Goal: Information Seeking & Learning: Learn about a topic

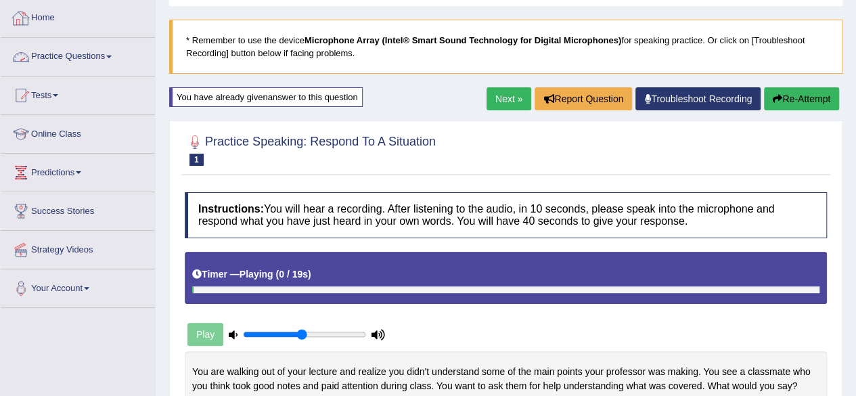
click at [82, 52] on link "Practice Questions" at bounding box center [78, 55] width 154 height 34
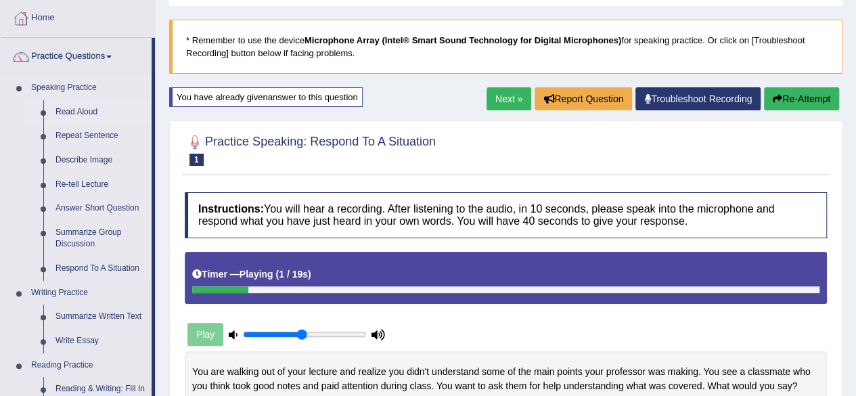
click at [96, 109] on link "Read Aloud" at bounding box center [100, 112] width 102 height 24
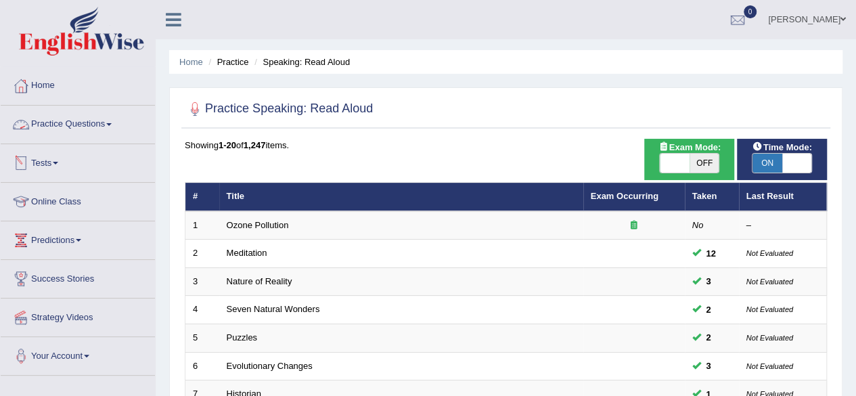
click at [106, 131] on link "Practice Questions" at bounding box center [78, 123] width 154 height 34
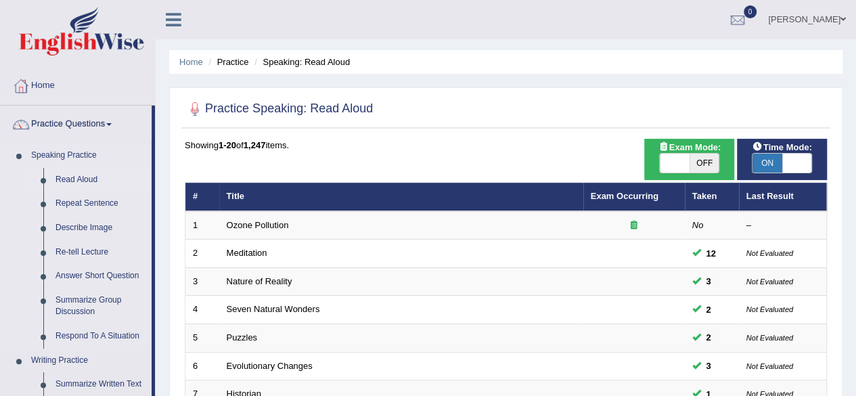
click at [82, 181] on link "Read Aloud" at bounding box center [100, 180] width 102 height 24
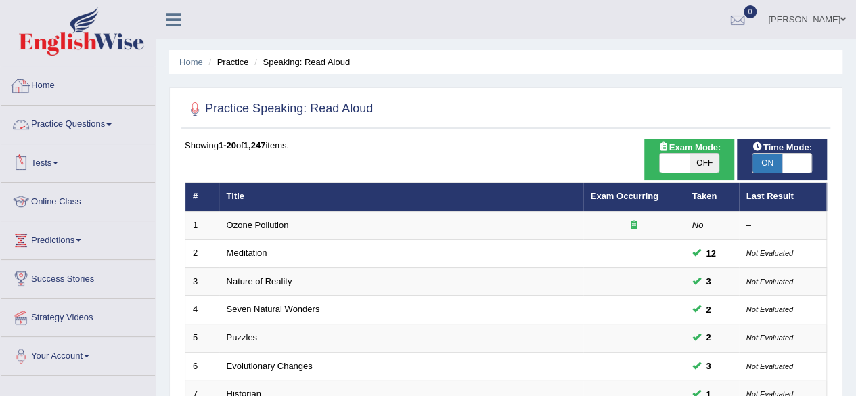
click at [66, 80] on link "Home" at bounding box center [78, 84] width 154 height 34
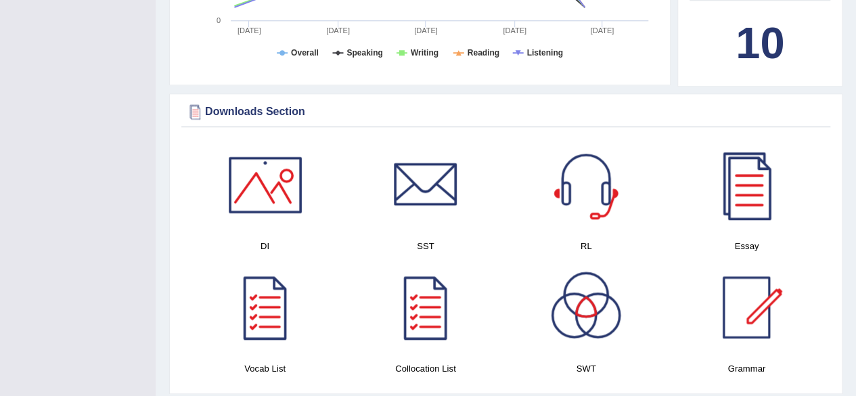
scroll to position [605, 0]
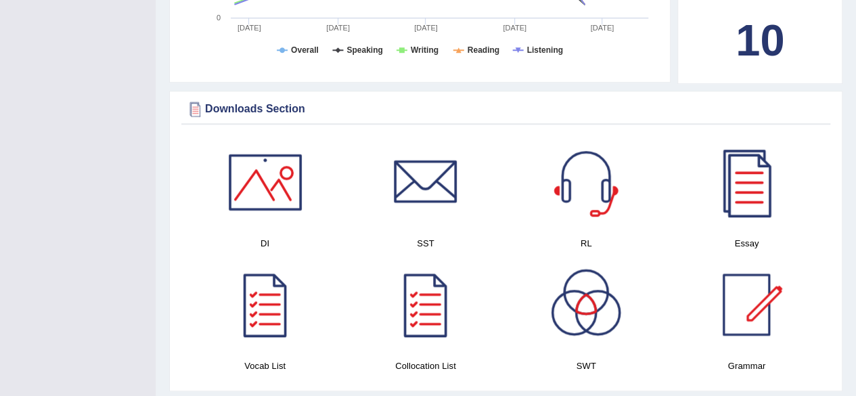
click at [763, 174] on div at bounding box center [746, 182] width 95 height 95
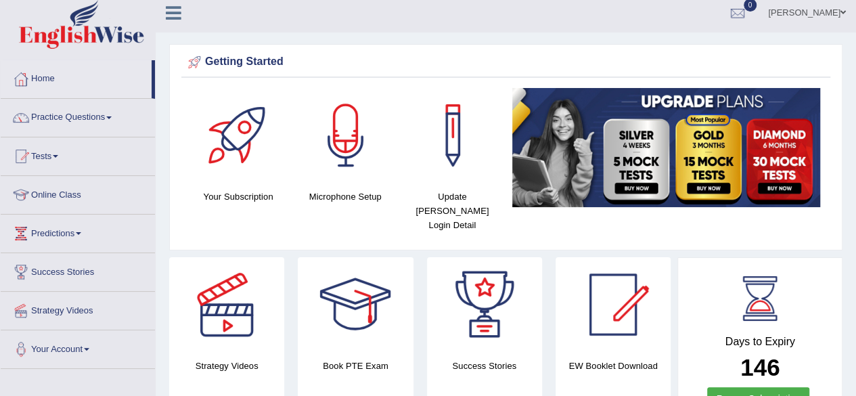
scroll to position [0, 0]
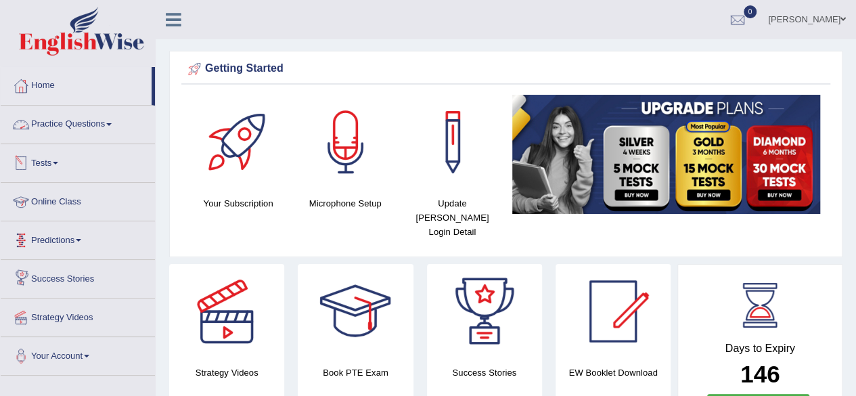
click at [104, 121] on link "Practice Questions" at bounding box center [78, 123] width 154 height 34
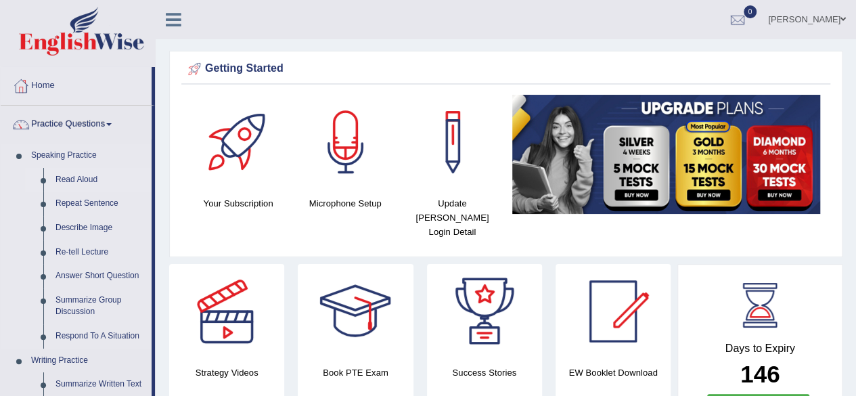
click at [85, 179] on link "Read Aloud" at bounding box center [100, 180] width 102 height 24
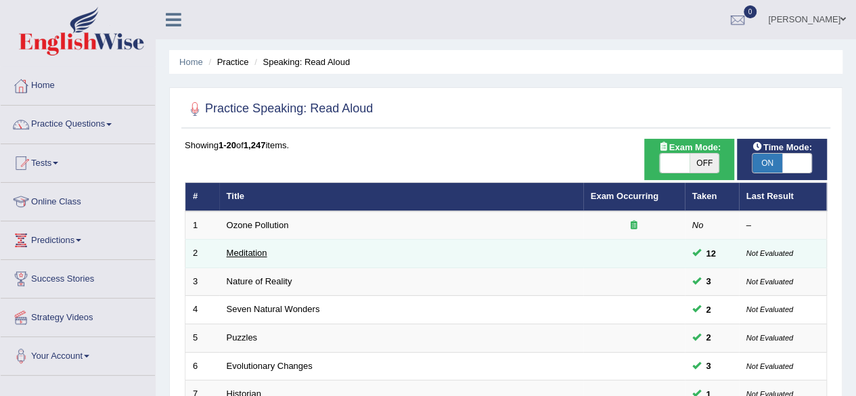
click at [256, 251] on link "Meditation" at bounding box center [247, 253] width 41 height 10
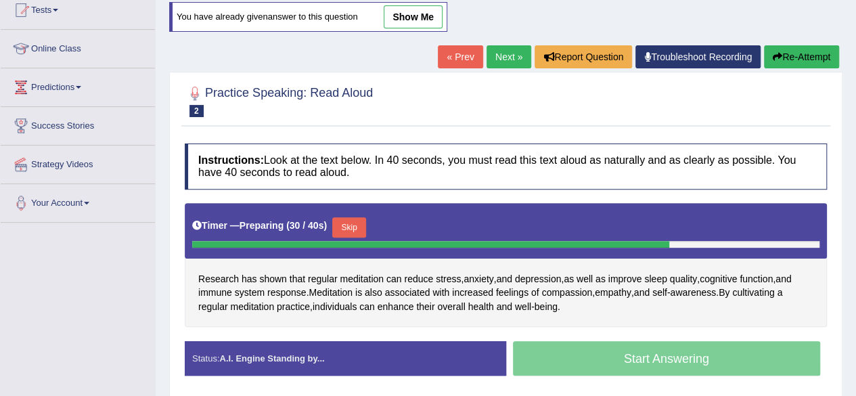
scroll to position [155, 0]
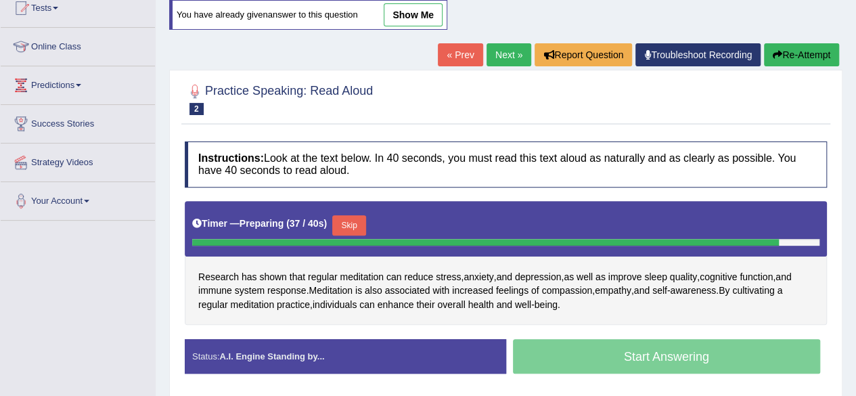
click at [813, 50] on button "Re-Attempt" at bounding box center [801, 54] width 75 height 23
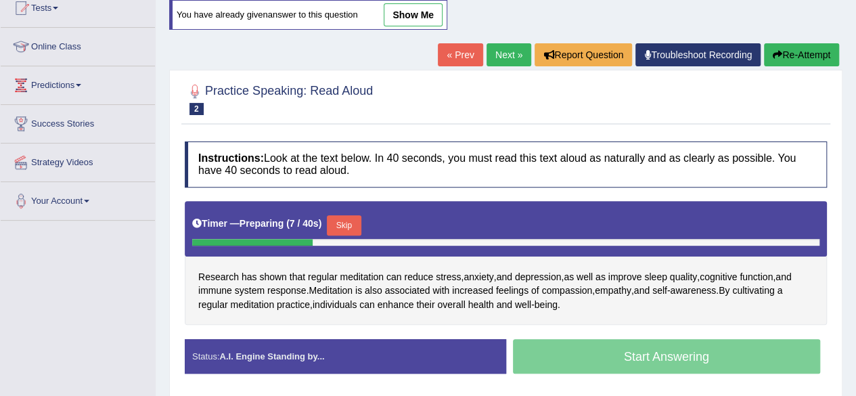
click at [793, 93] on div at bounding box center [506, 98] width 642 height 41
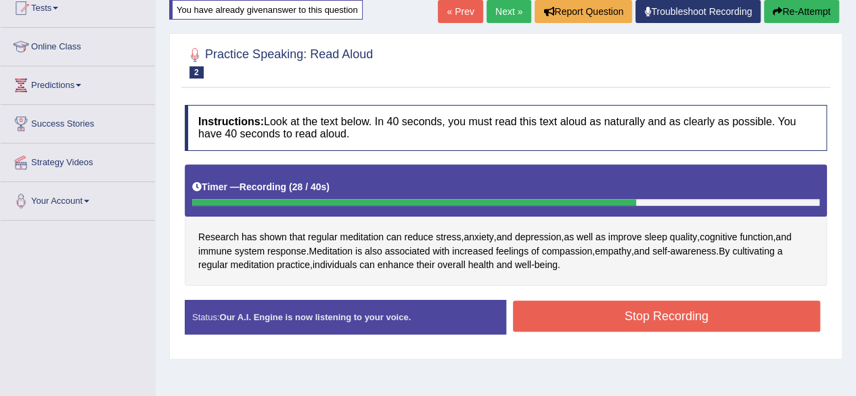
click at [741, 313] on button "Stop Recording" at bounding box center [667, 315] width 308 height 31
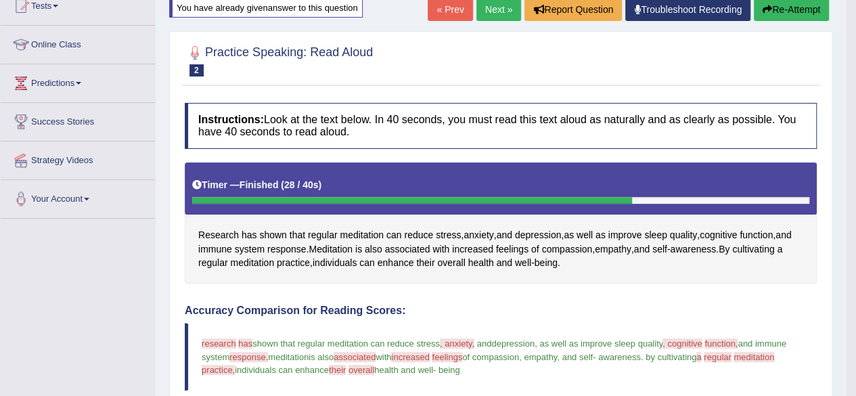
scroll to position [158, 0]
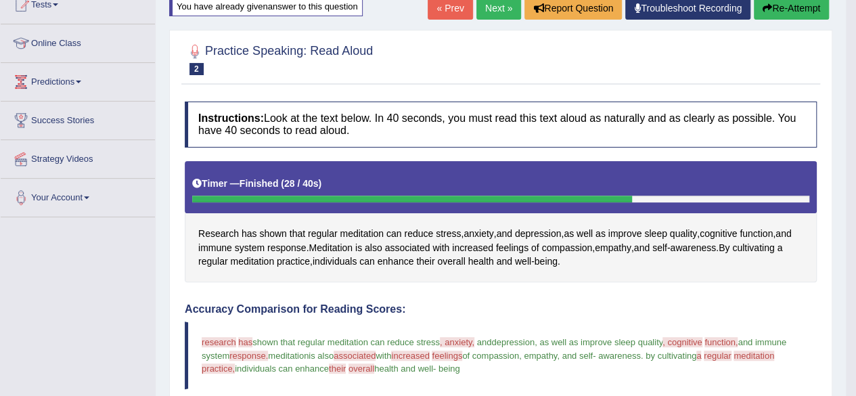
click at [783, 8] on button "Re-Attempt" at bounding box center [791, 8] width 75 height 23
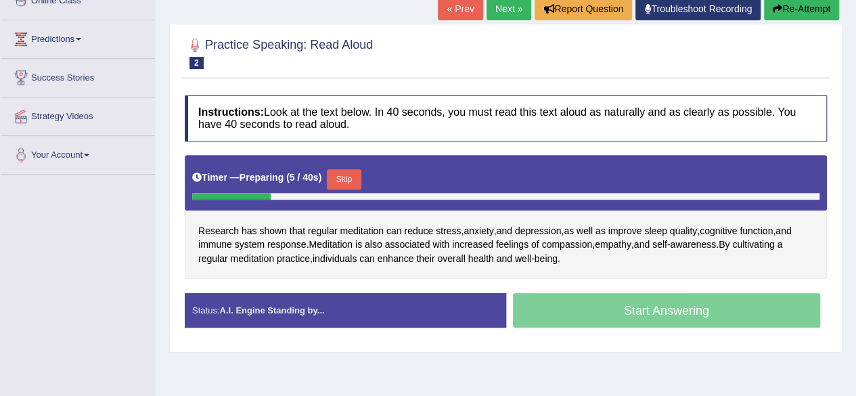
scroll to position [202, 0]
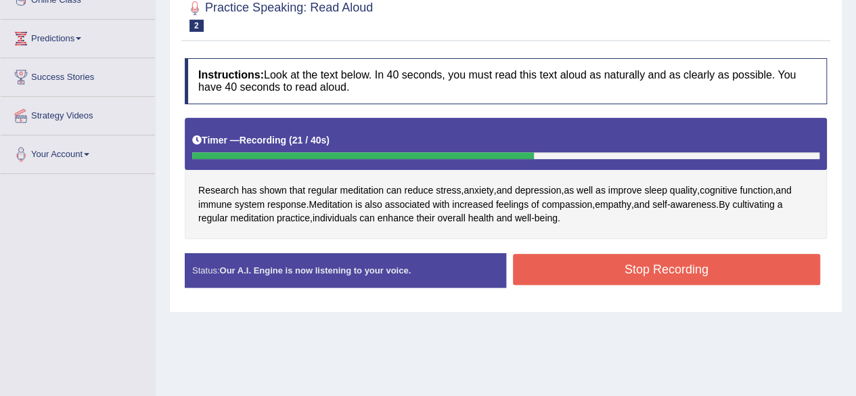
click at [762, 262] on button "Stop Recording" at bounding box center [667, 269] width 308 height 31
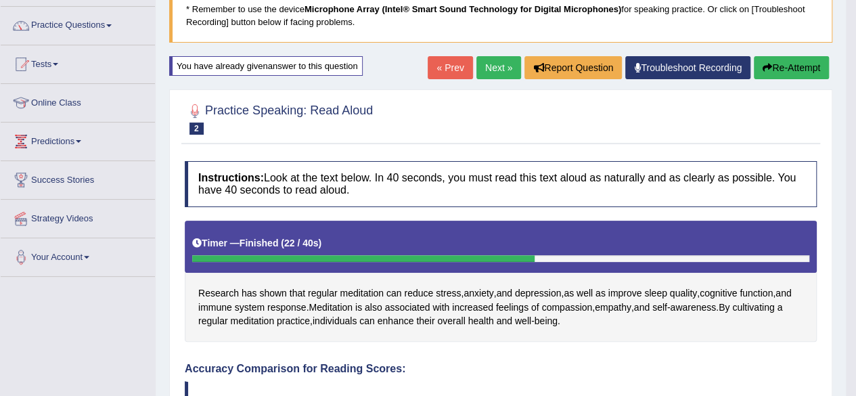
scroll to position [97, 0]
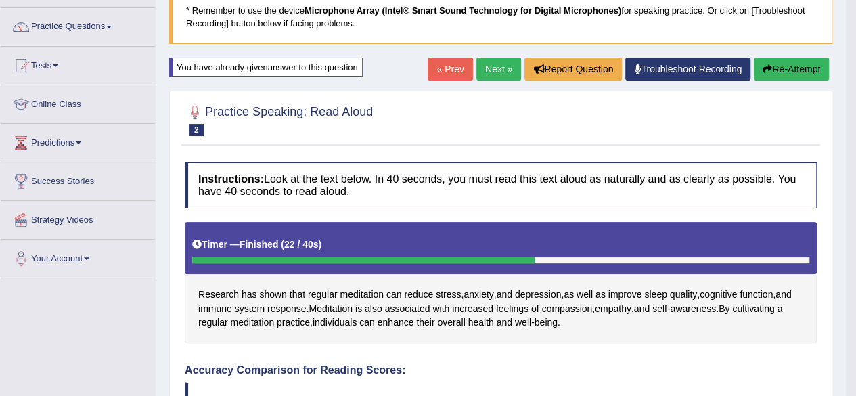
click at [790, 70] on button "Re-Attempt" at bounding box center [791, 69] width 75 height 23
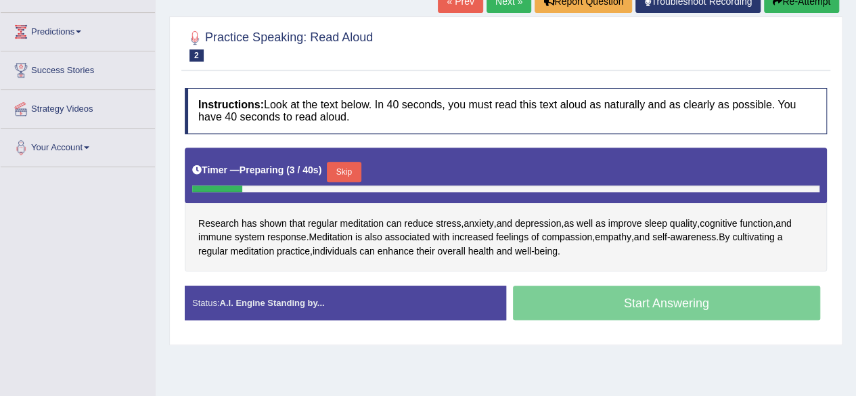
scroll to position [209, 0]
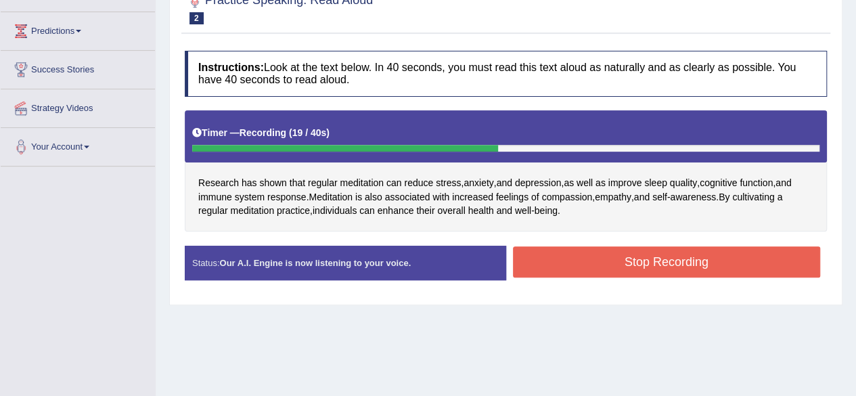
click at [763, 254] on button "Stop Recording" at bounding box center [667, 261] width 308 height 31
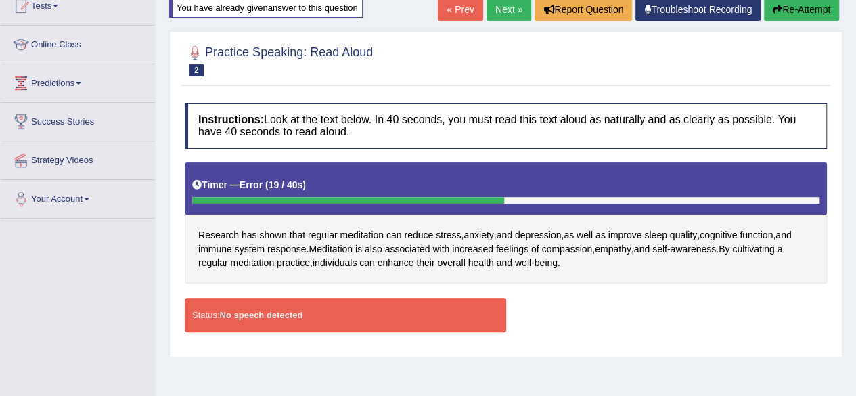
scroll to position [170, 0]
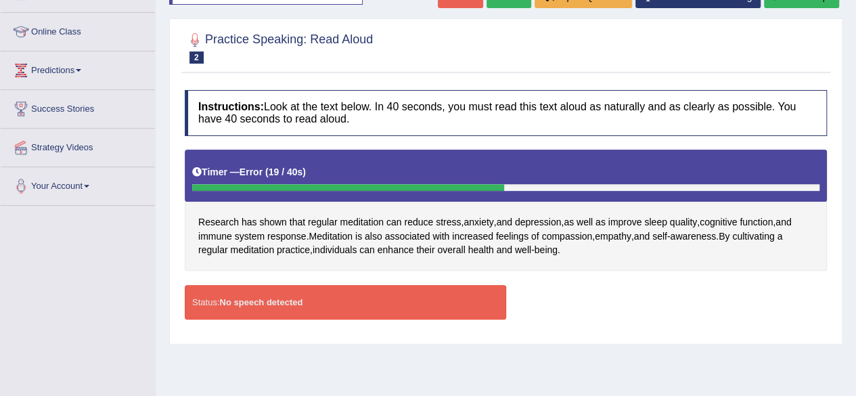
click at [419, 306] on div "Status: No speech detected" at bounding box center [345, 302] width 321 height 35
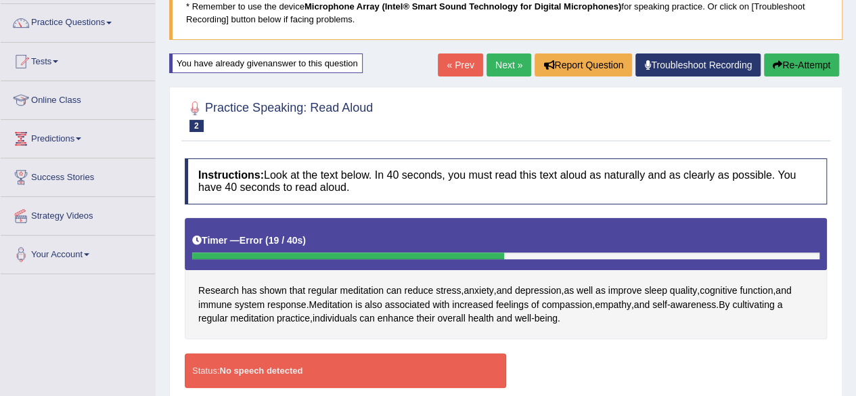
scroll to position [91, 0]
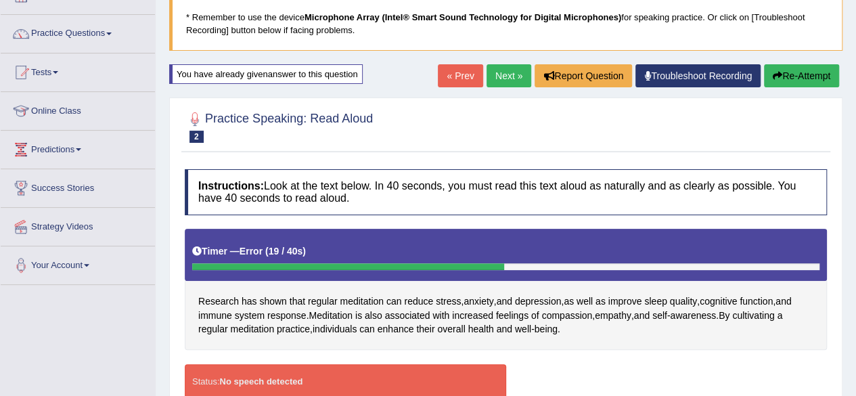
click at [801, 70] on button "Re-Attempt" at bounding box center [801, 75] width 75 height 23
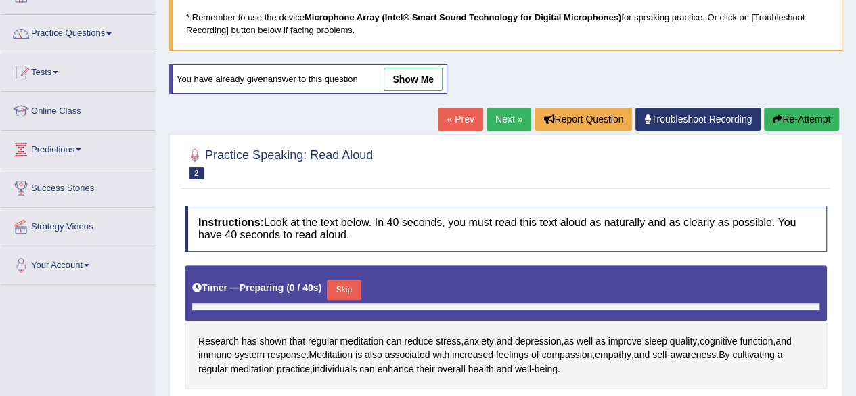
scroll to position [91, 0]
click at [506, 120] on link "Next »" at bounding box center [508, 119] width 45 height 23
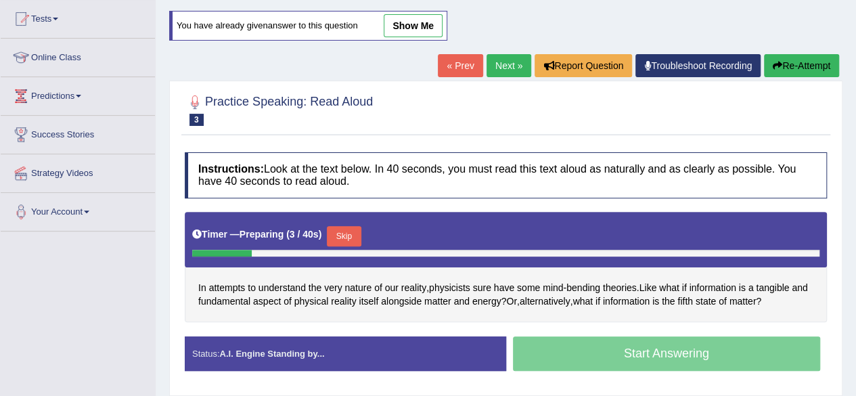
scroll to position [154, 0]
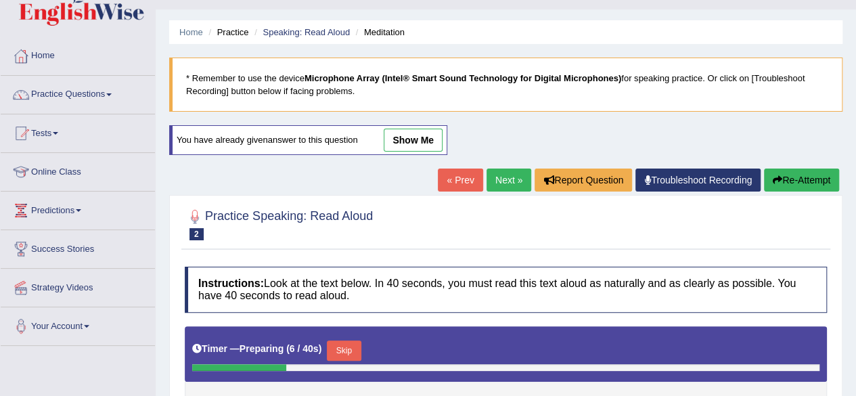
scroll to position [36, 0]
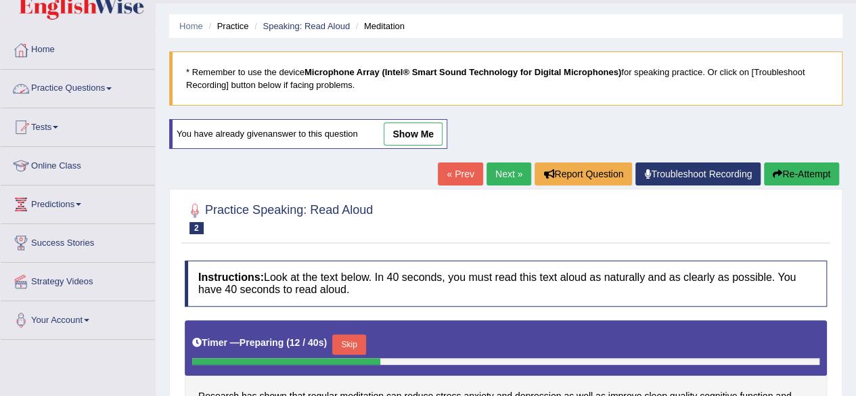
click at [103, 90] on link "Practice Questions" at bounding box center [78, 87] width 154 height 34
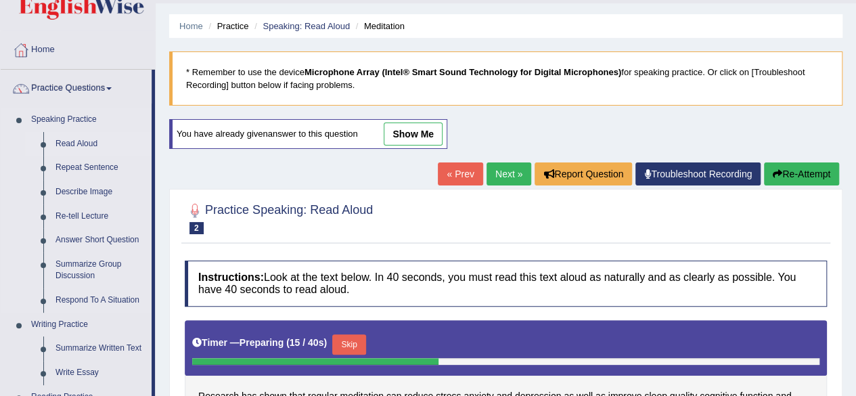
click at [93, 139] on link "Read Aloud" at bounding box center [100, 144] width 102 height 24
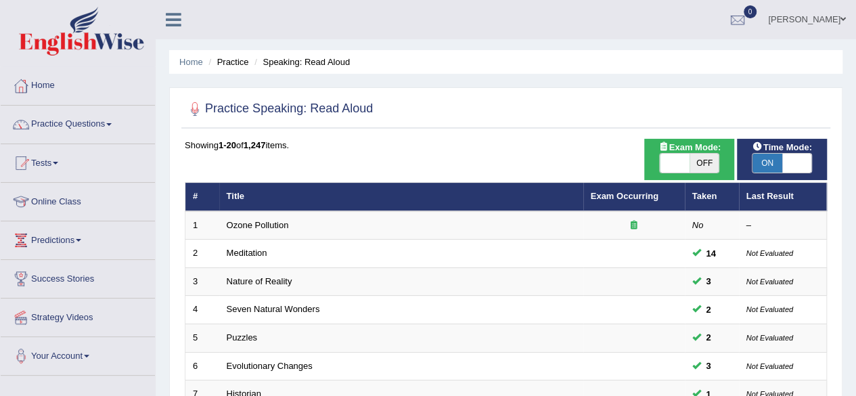
click at [763, 168] on span "ON" at bounding box center [767, 163] width 30 height 19
checkbox input "false"
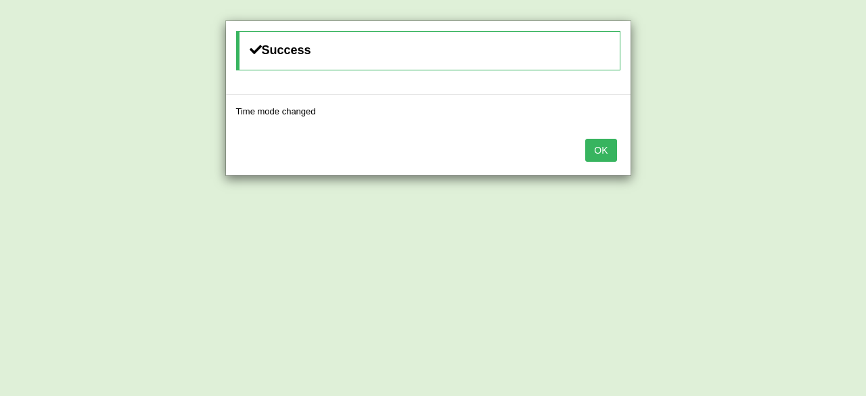
click at [603, 150] on button "OK" at bounding box center [600, 150] width 31 height 23
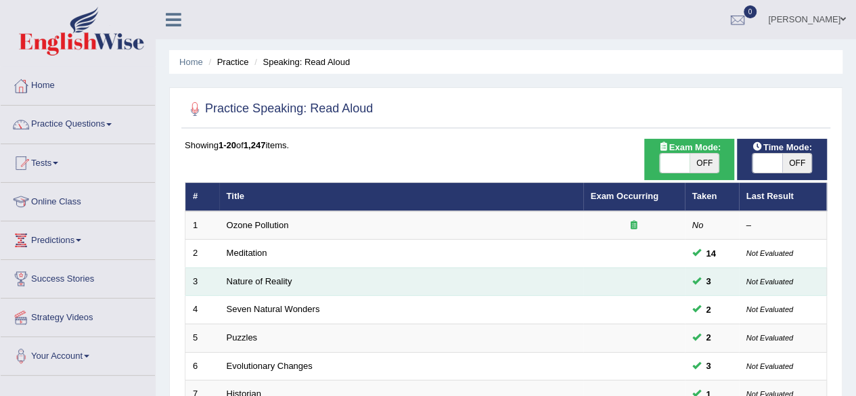
click at [395, 281] on td "Nature of Reality" at bounding box center [401, 281] width 364 height 28
click at [276, 278] on link "Nature of Reality" at bounding box center [260, 281] width 66 height 10
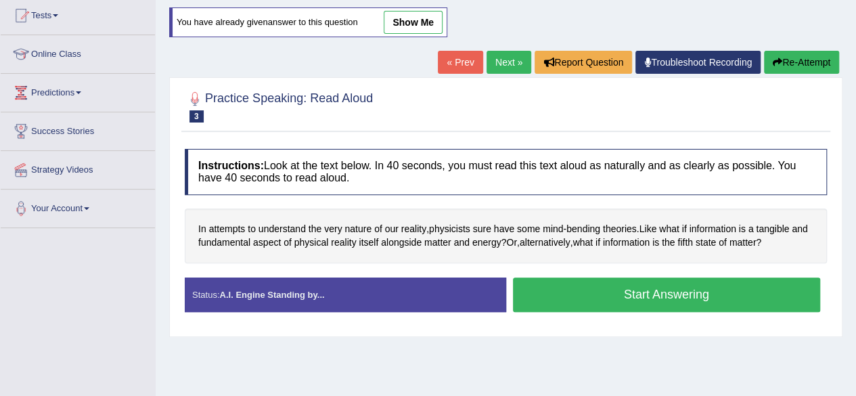
scroll to position [149, 0]
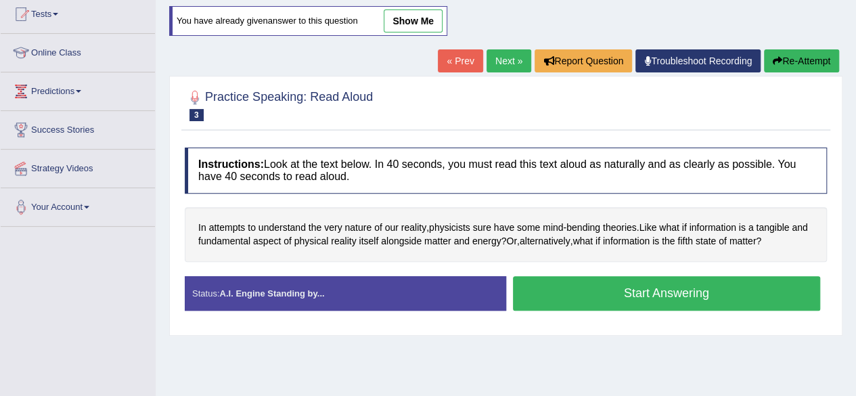
click at [665, 289] on button "Start Answering" at bounding box center [667, 293] width 308 height 35
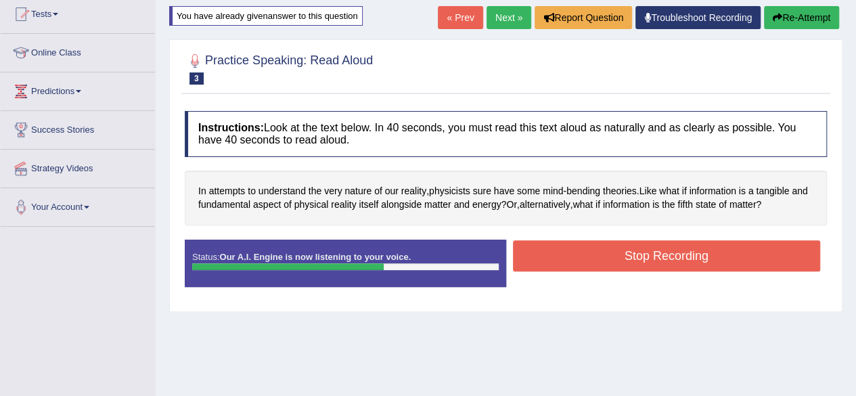
click at [717, 250] on button "Stop Recording" at bounding box center [667, 255] width 308 height 31
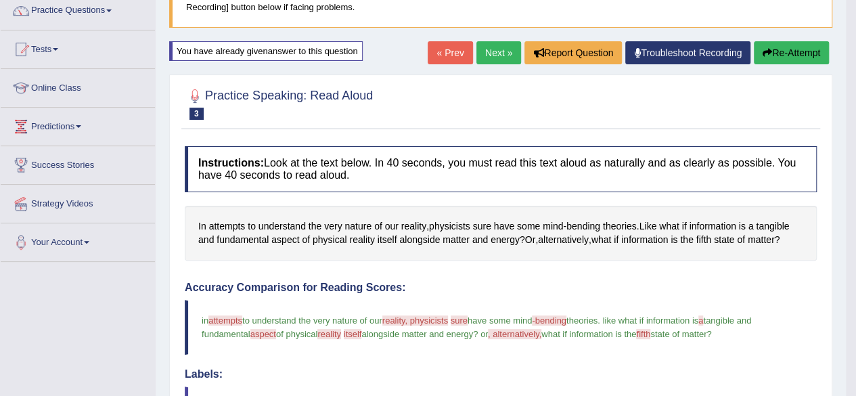
scroll to position [107, 0]
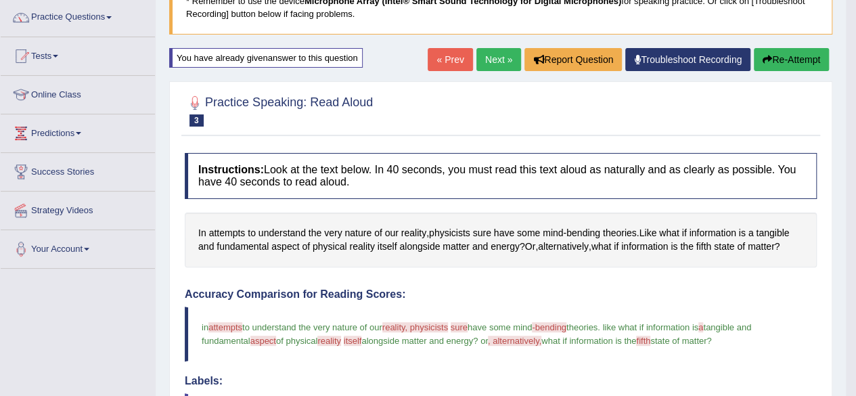
click at [781, 60] on button "Re-Attempt" at bounding box center [791, 59] width 75 height 23
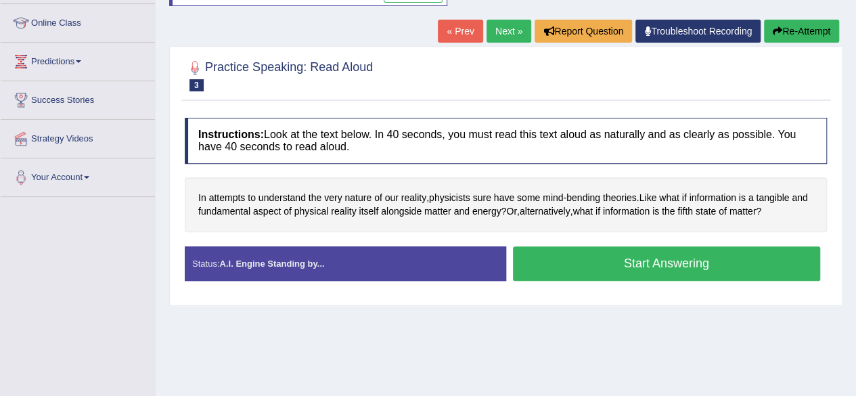
scroll to position [183, 0]
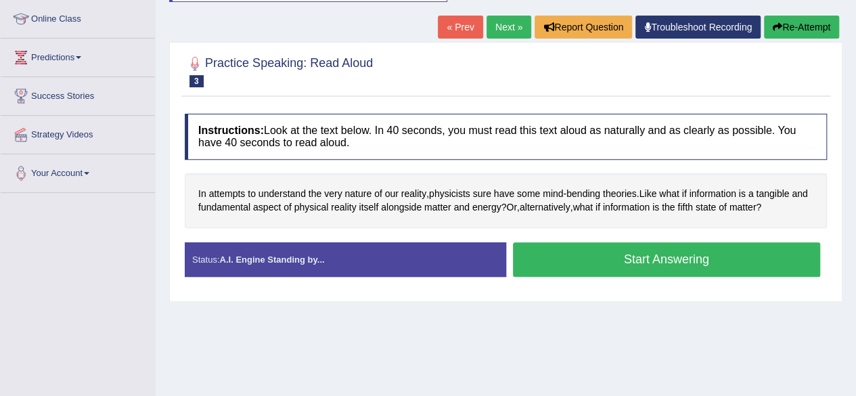
click at [608, 255] on button "Start Answering" at bounding box center [667, 259] width 308 height 35
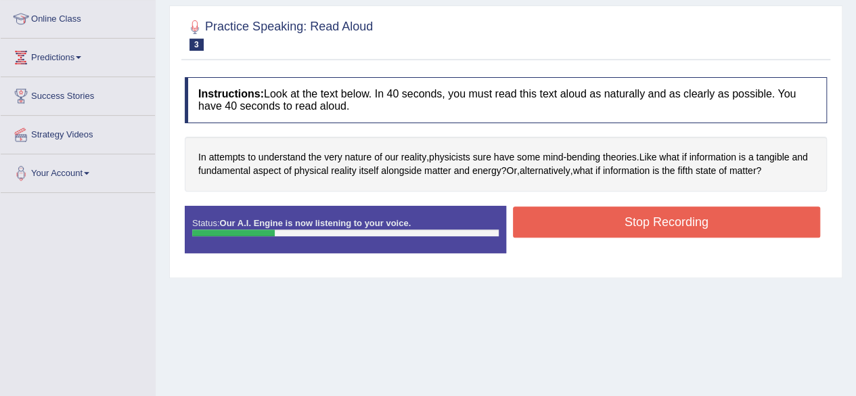
click at [582, 213] on button "Stop Recording" at bounding box center [667, 221] width 308 height 31
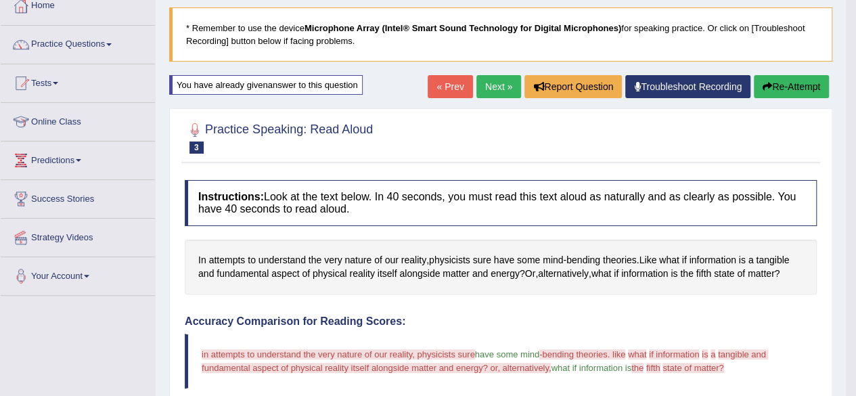
scroll to position [77, 0]
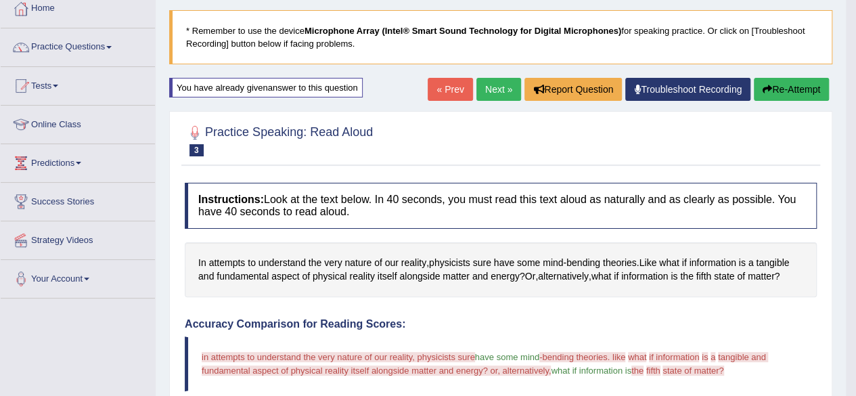
click at [789, 83] on button "Re-Attempt" at bounding box center [791, 89] width 75 height 23
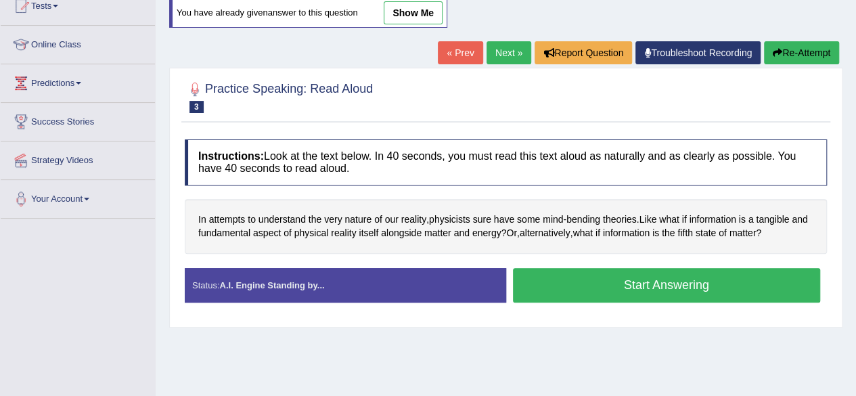
scroll to position [154, 0]
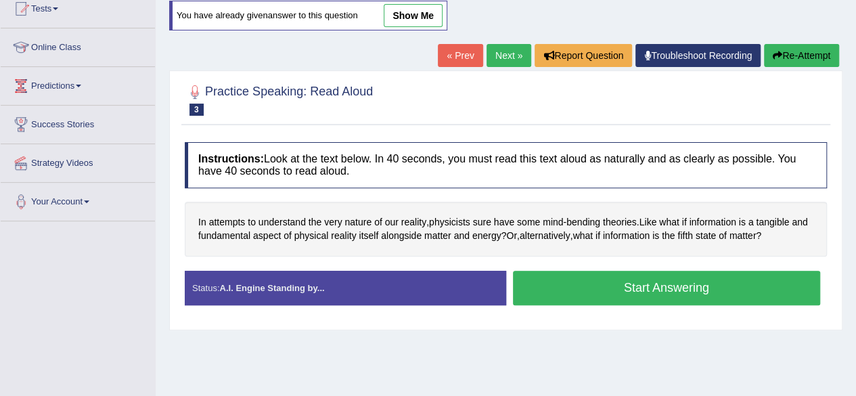
click at [682, 283] on button "Start Answering" at bounding box center [667, 288] width 308 height 35
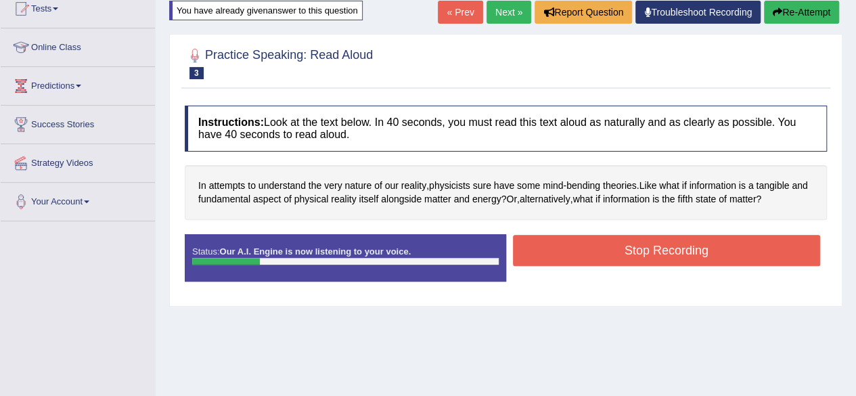
click at [637, 245] on button "Stop Recording" at bounding box center [667, 250] width 308 height 31
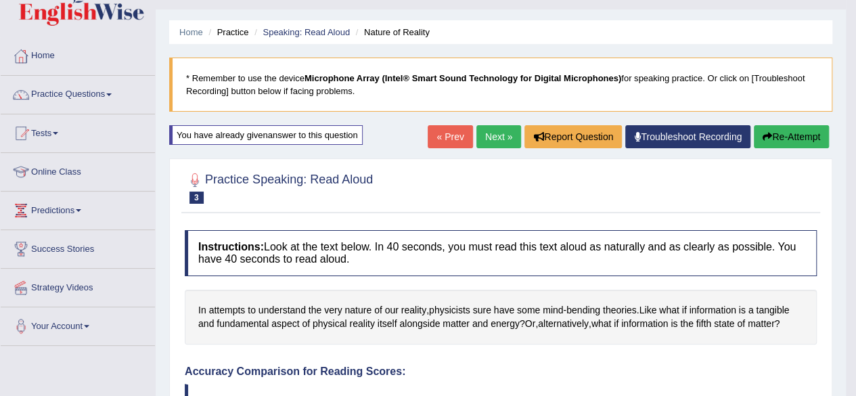
scroll to position [27, 0]
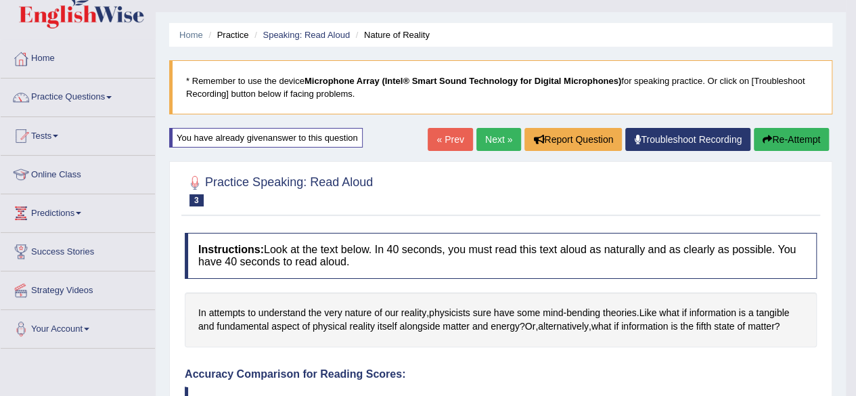
click at [45, 139] on link "Tests" at bounding box center [78, 134] width 154 height 34
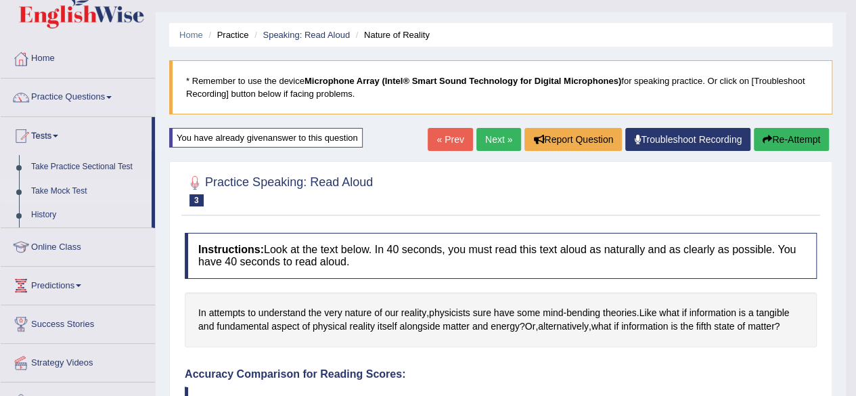
click at [68, 191] on link "Take Mock Test" at bounding box center [88, 191] width 127 height 24
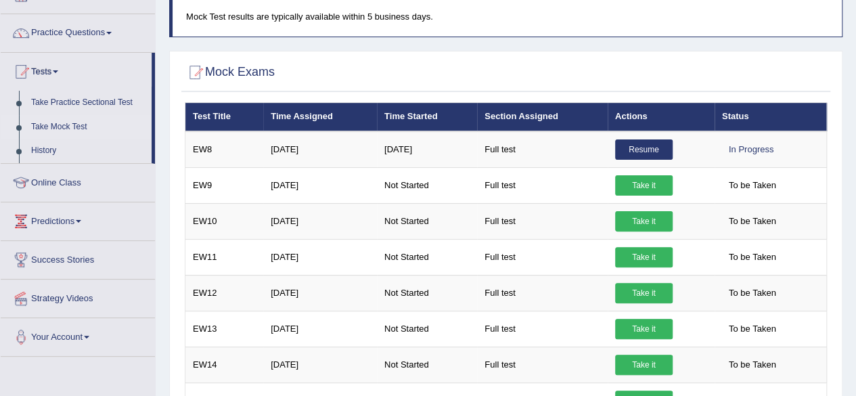
scroll to position [89, 0]
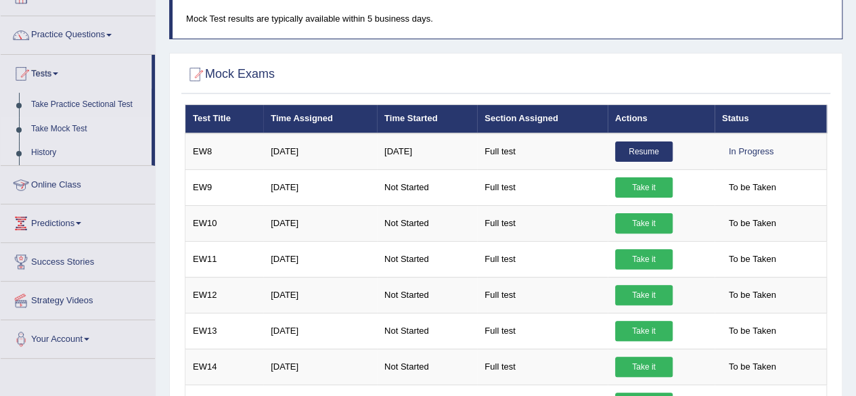
click at [37, 151] on link "History" at bounding box center [88, 153] width 127 height 24
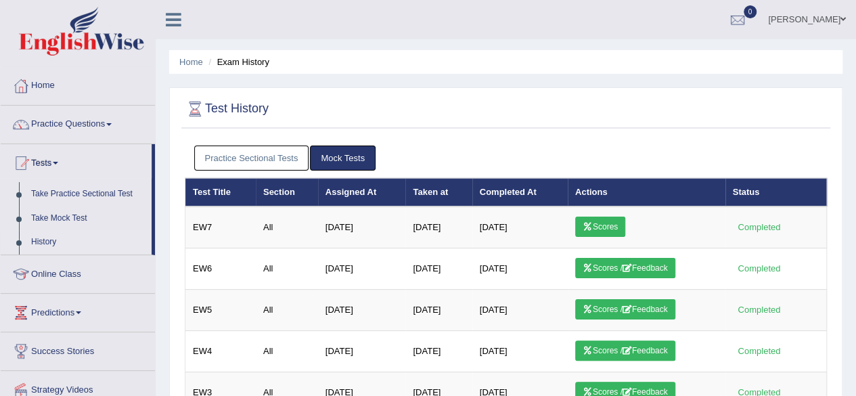
click at [71, 271] on link "Online Class" at bounding box center [78, 272] width 154 height 34
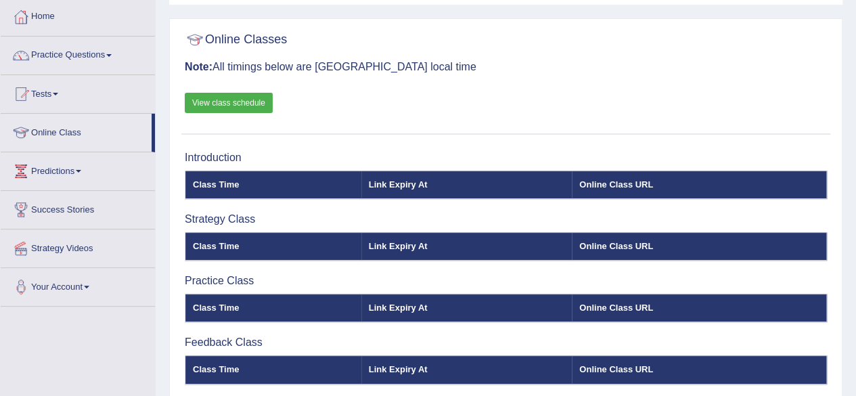
scroll to position [76, 0]
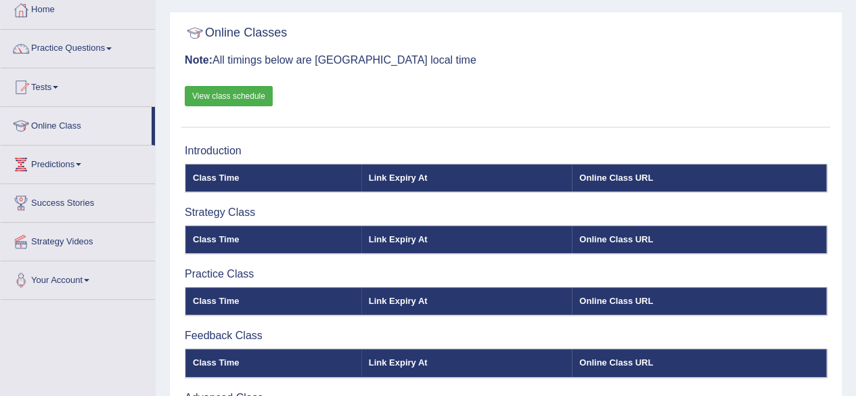
click at [233, 93] on link "View class schedule" at bounding box center [229, 96] width 88 height 20
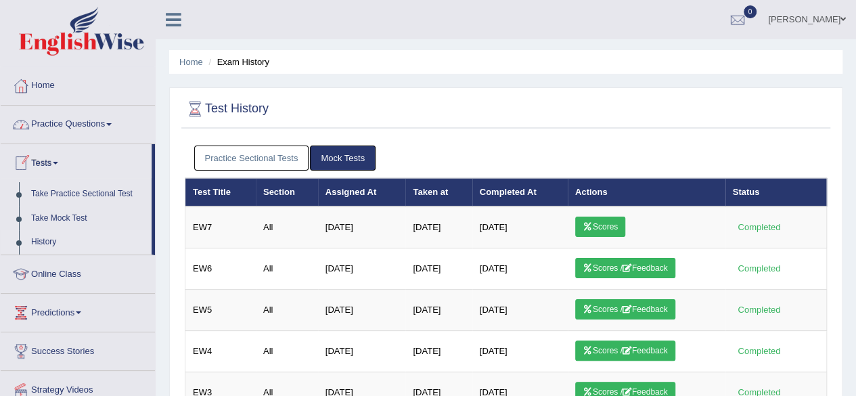
click at [70, 118] on link "Practice Questions" at bounding box center [78, 123] width 154 height 34
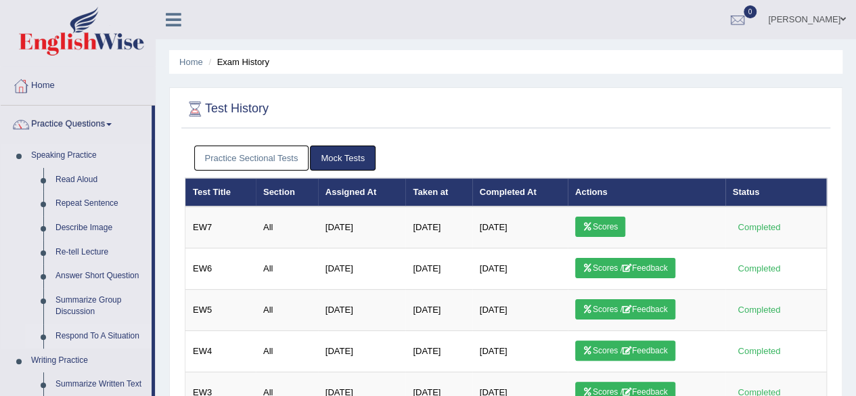
click at [91, 336] on link "Respond To A Situation" at bounding box center [100, 336] width 102 height 24
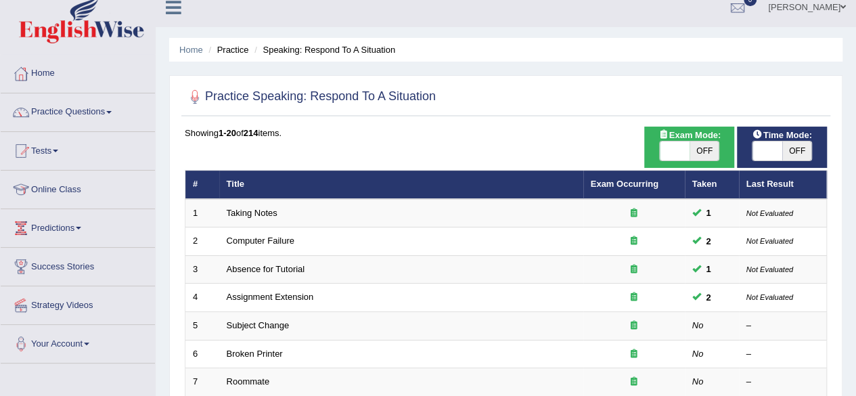
scroll to position [11, 0]
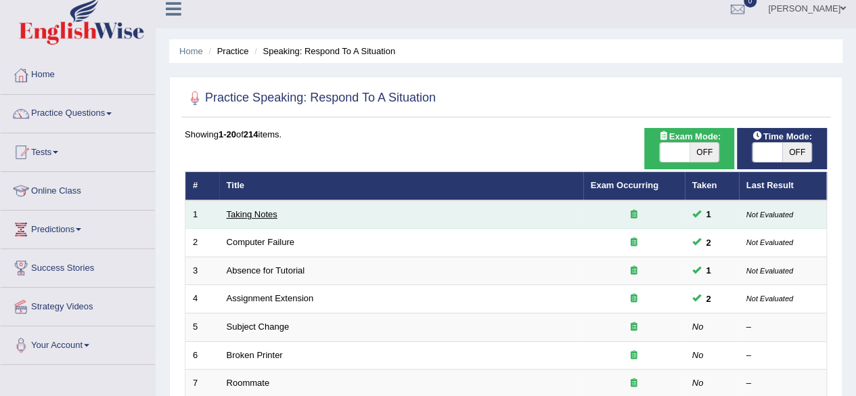
click at [241, 213] on link "Taking Notes" at bounding box center [252, 214] width 51 height 10
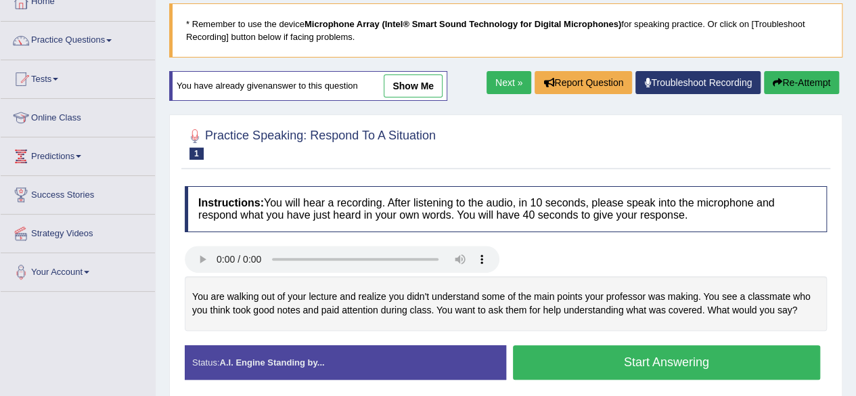
scroll to position [87, 0]
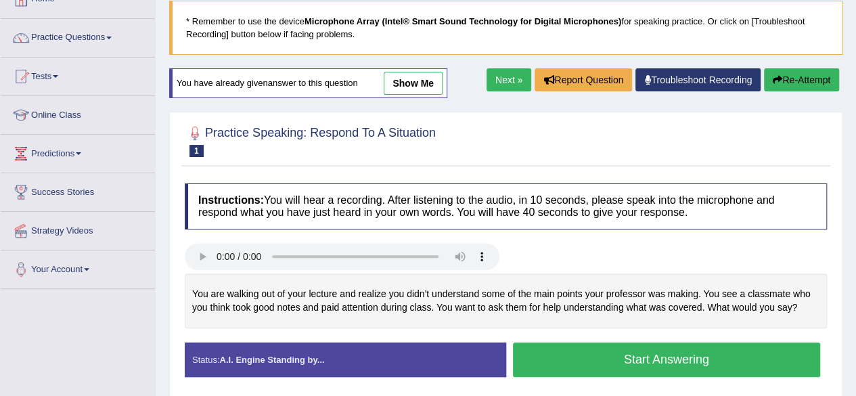
click at [655, 357] on button "Start Answering" at bounding box center [667, 359] width 308 height 35
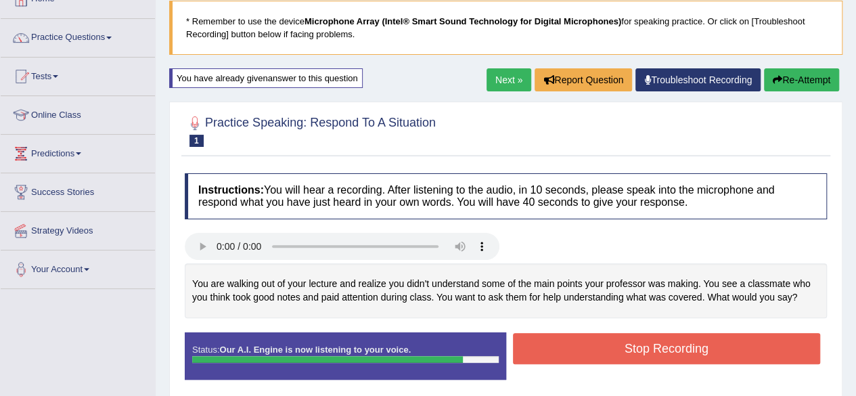
click at [672, 340] on button "Stop Recording" at bounding box center [667, 348] width 308 height 31
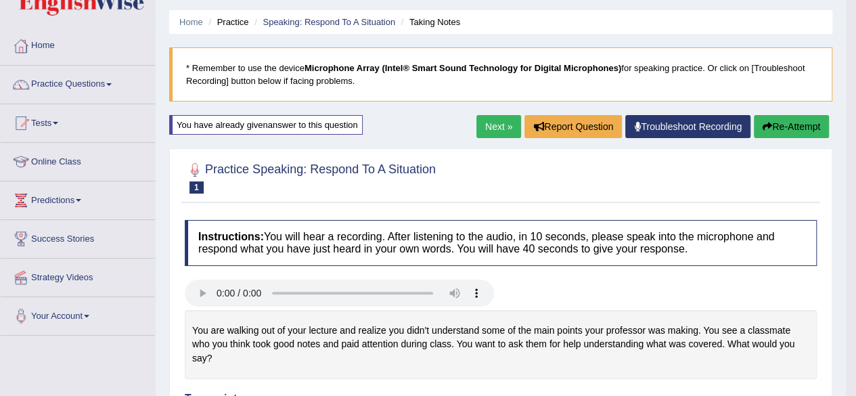
scroll to position [39, 0]
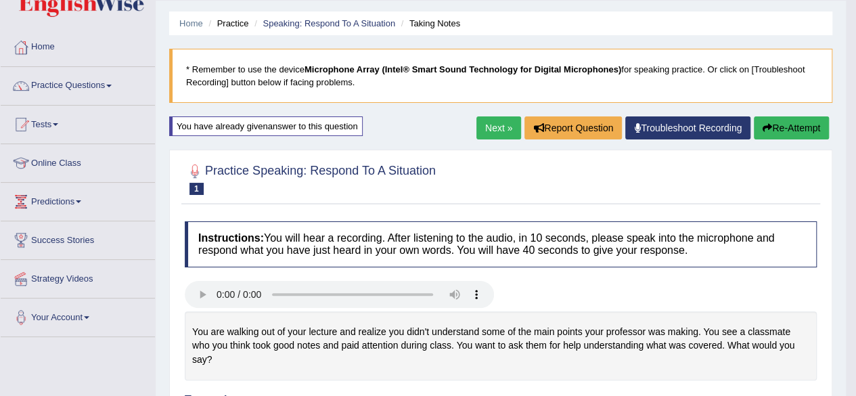
click at [796, 122] on button "Re-Attempt" at bounding box center [791, 127] width 75 height 23
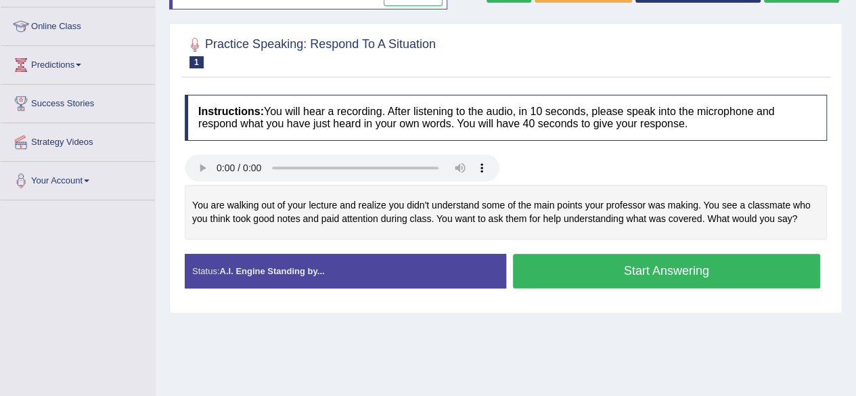
scroll to position [185, 0]
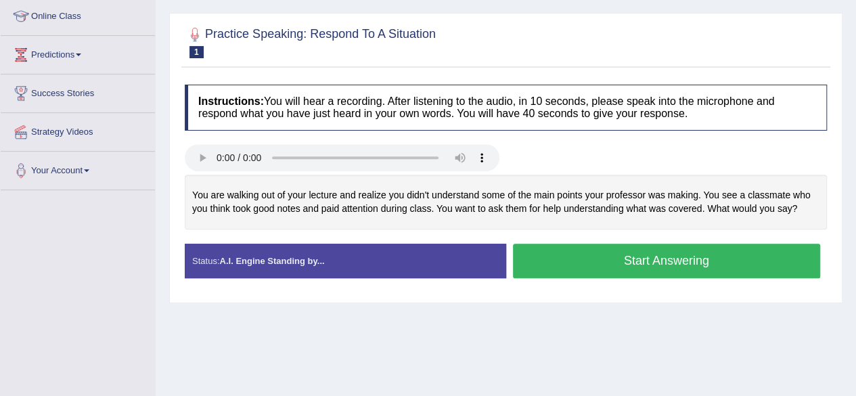
click at [671, 258] on button "Start Answering" at bounding box center [667, 261] width 308 height 35
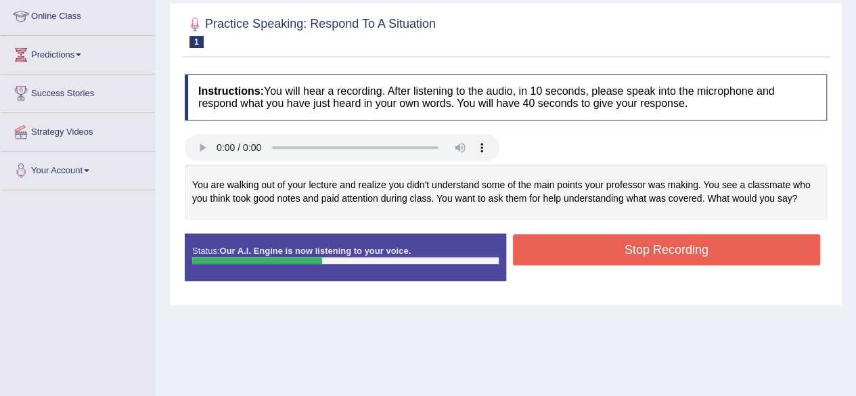
click at [711, 239] on button "Stop Recording" at bounding box center [667, 249] width 308 height 31
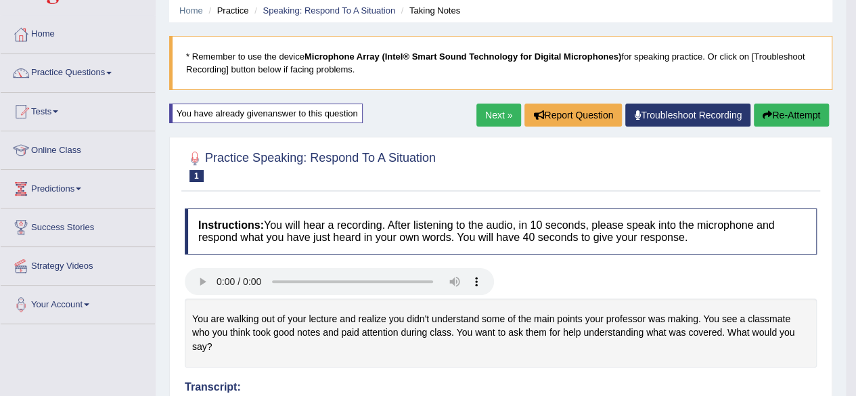
scroll to position [46, 0]
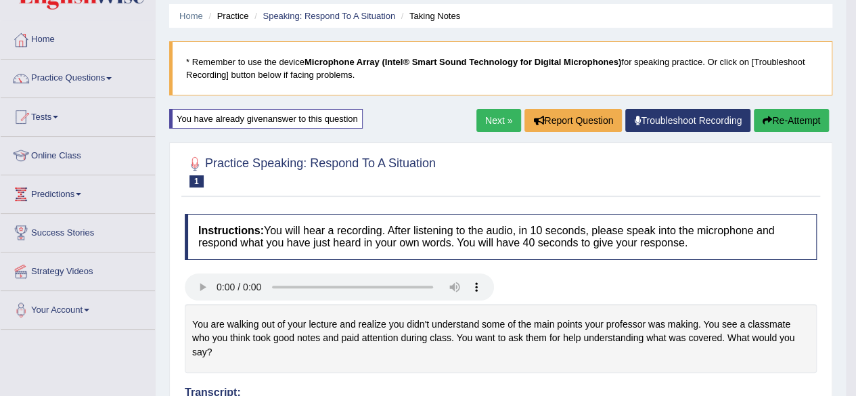
click at [779, 122] on button "Re-Attempt" at bounding box center [791, 120] width 75 height 23
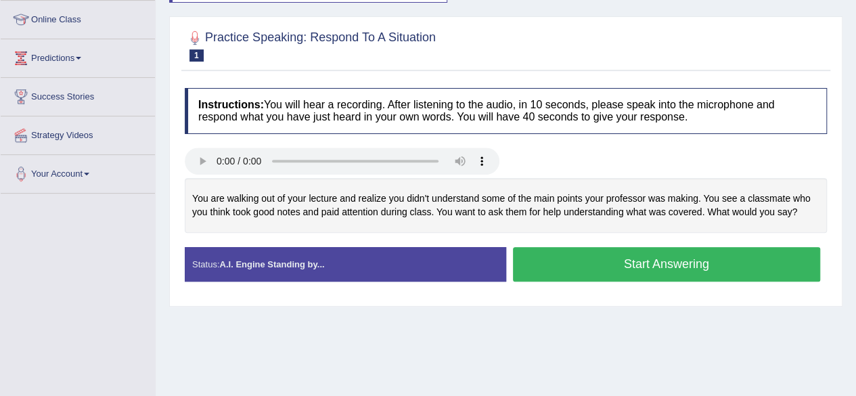
scroll to position [184, 0]
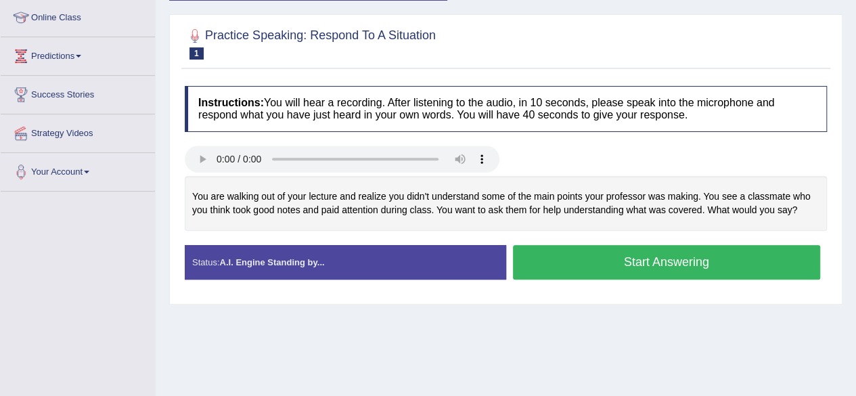
click at [624, 256] on button "Start Answering" at bounding box center [667, 262] width 308 height 35
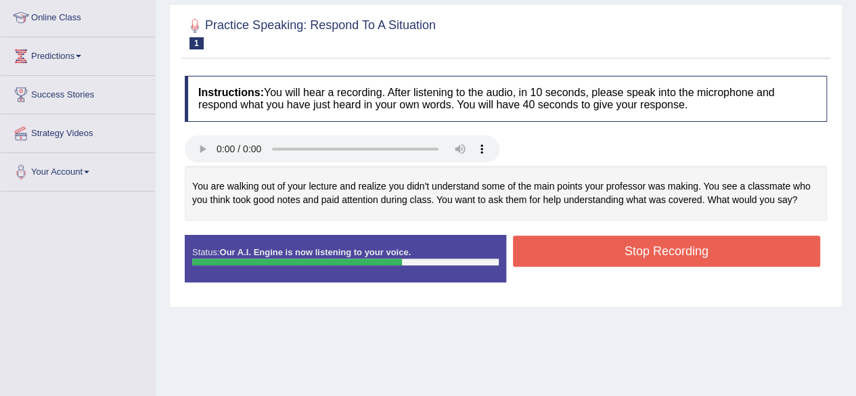
click at [635, 251] on button "Stop Recording" at bounding box center [667, 250] width 308 height 31
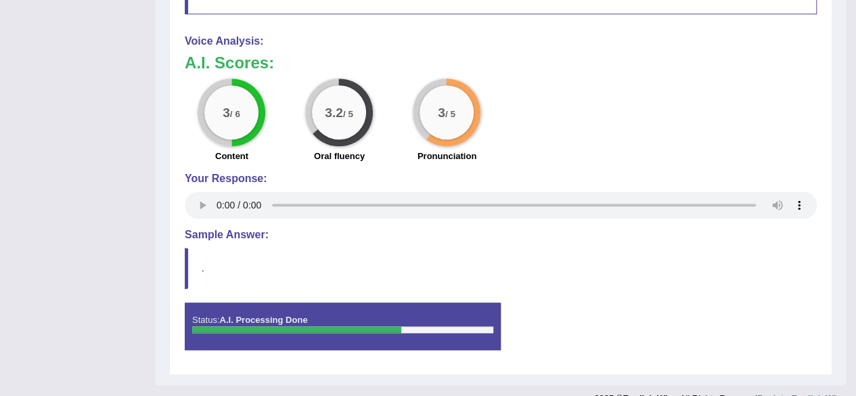
scroll to position [585, 0]
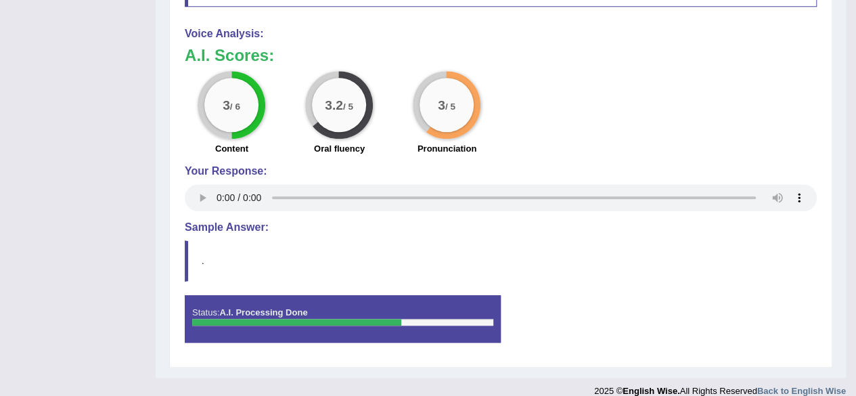
click at [453, 135] on div "3 / 5" at bounding box center [447, 105] width 68 height 68
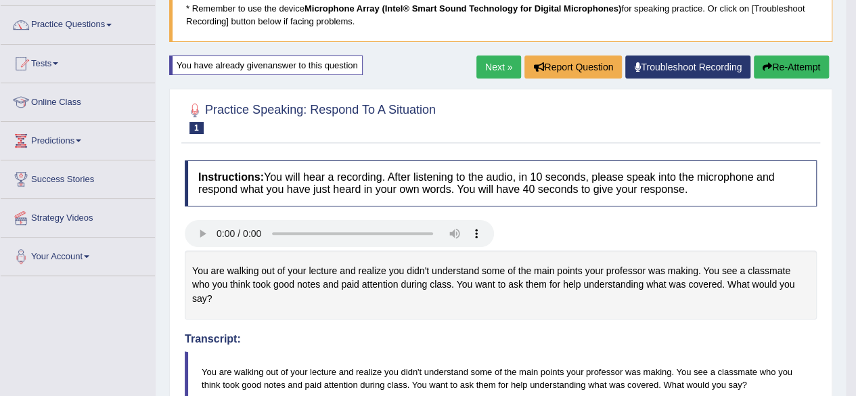
scroll to position [93, 0]
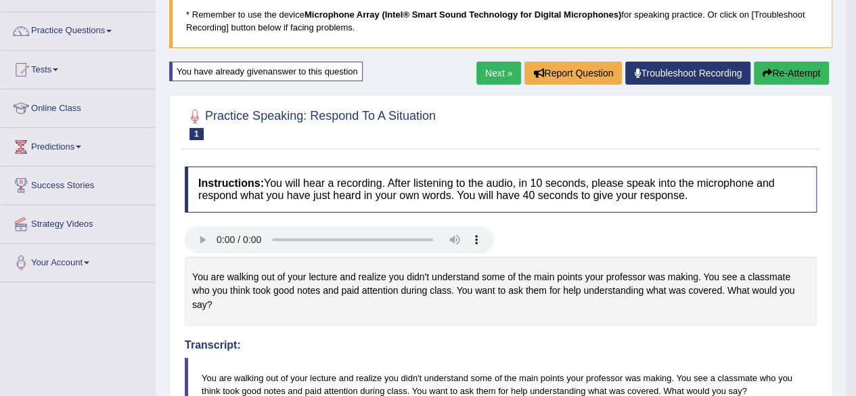
click at [500, 71] on link "Next »" at bounding box center [498, 73] width 45 height 23
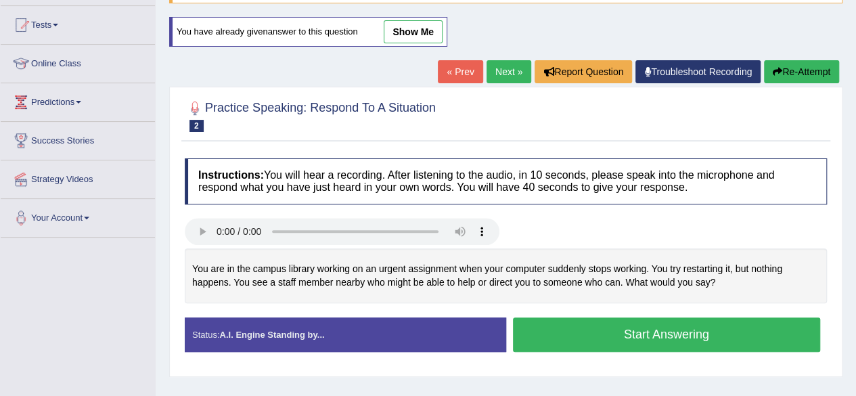
scroll to position [144, 0]
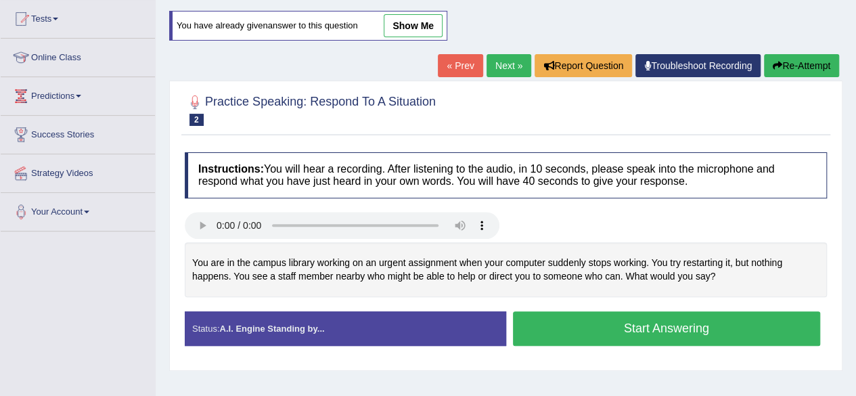
click at [610, 327] on button "Start Answering" at bounding box center [667, 328] width 308 height 35
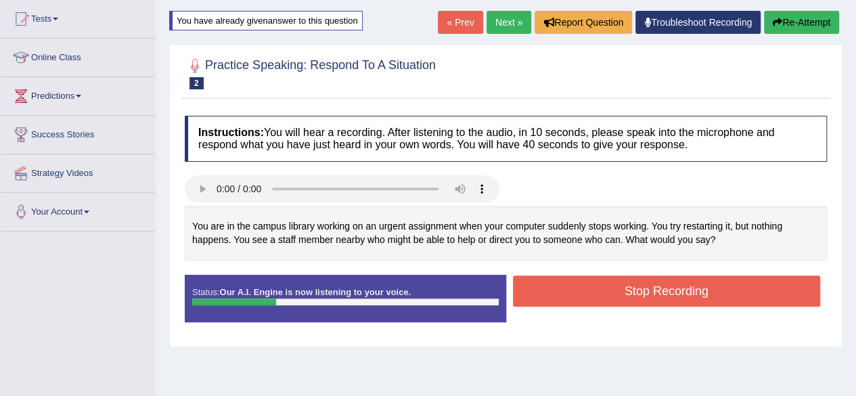
click at [767, 290] on button "Stop Recording" at bounding box center [667, 290] width 308 height 31
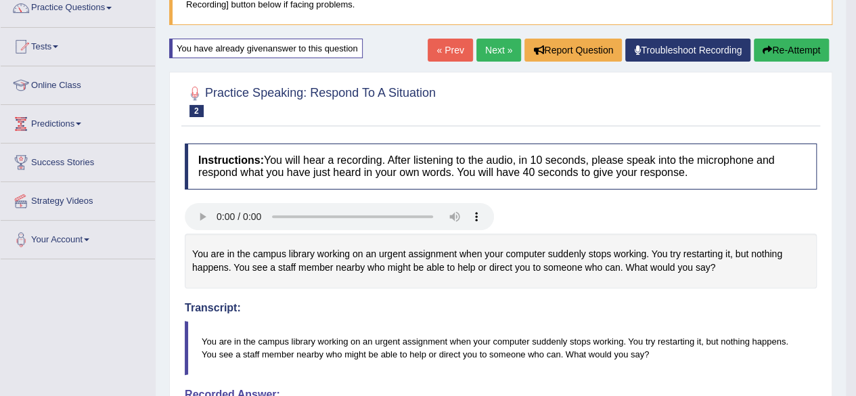
scroll to position [111, 0]
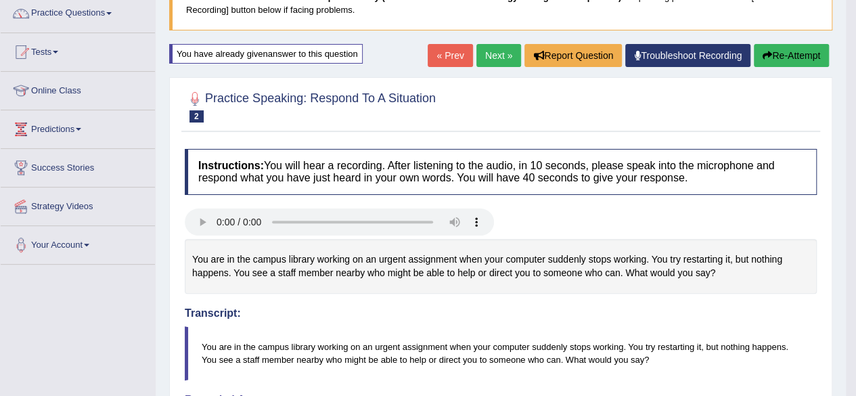
click at [785, 52] on button "Re-Attempt" at bounding box center [791, 55] width 75 height 23
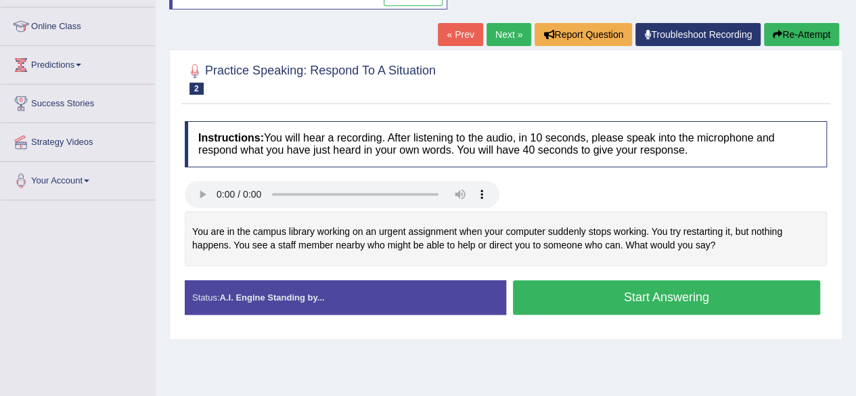
scroll to position [177, 0]
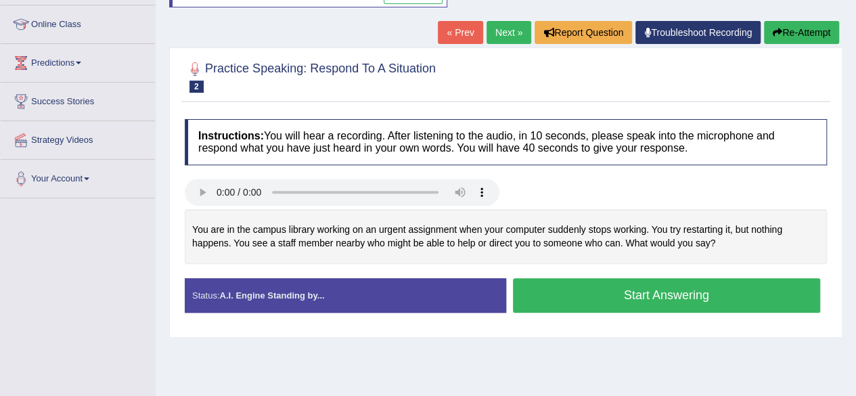
click at [667, 292] on button "Start Answering" at bounding box center [667, 295] width 308 height 35
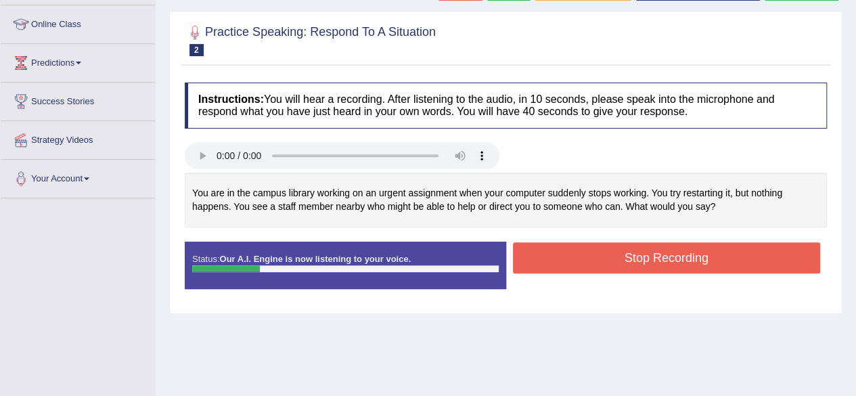
click at [666, 261] on button "Stop Recording" at bounding box center [667, 257] width 308 height 31
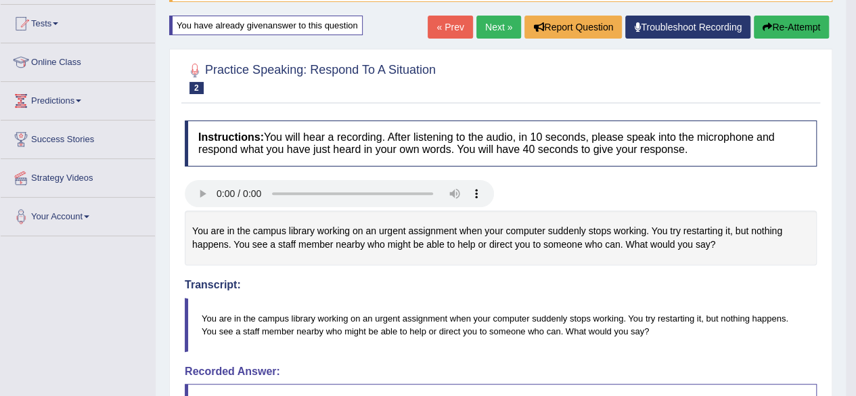
scroll to position [137, 0]
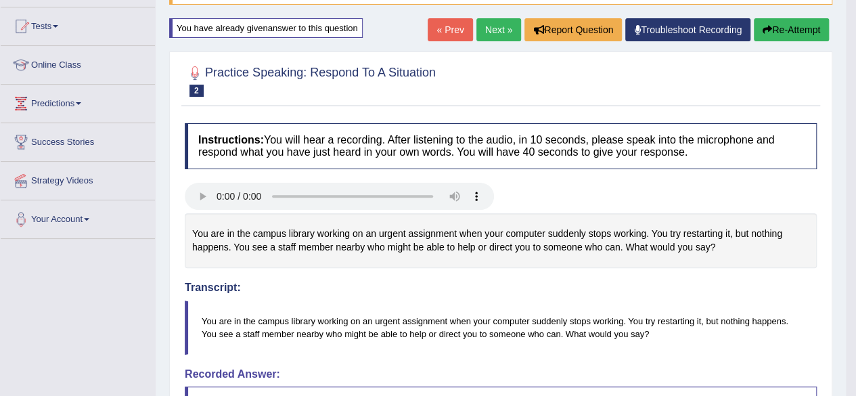
click at [798, 24] on button "Re-Attempt" at bounding box center [791, 29] width 75 height 23
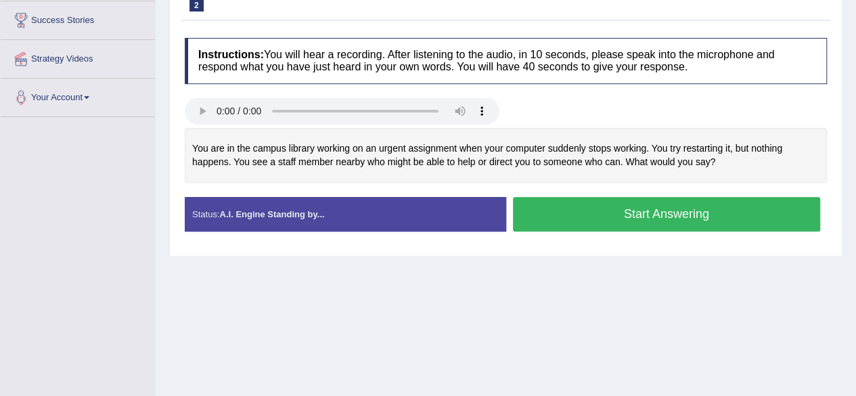
scroll to position [260, 0]
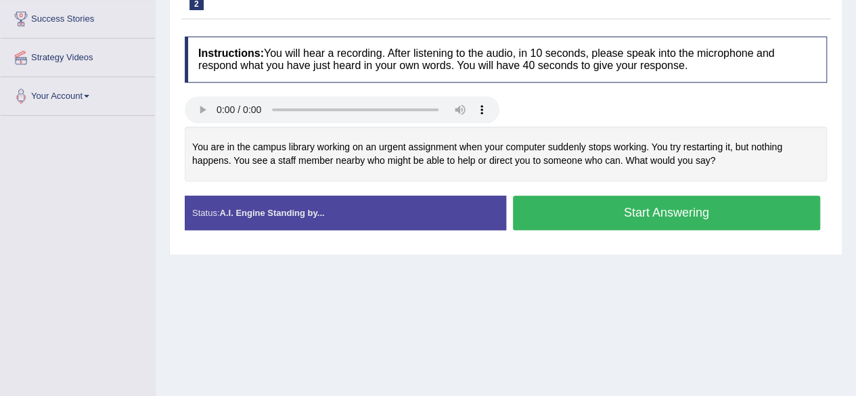
click at [614, 205] on button "Start Answering" at bounding box center [667, 213] width 308 height 35
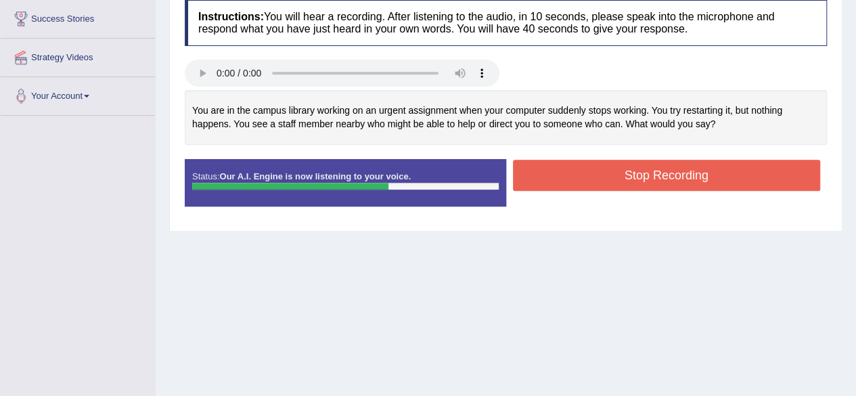
click at [751, 173] on button "Stop Recording" at bounding box center [667, 175] width 308 height 31
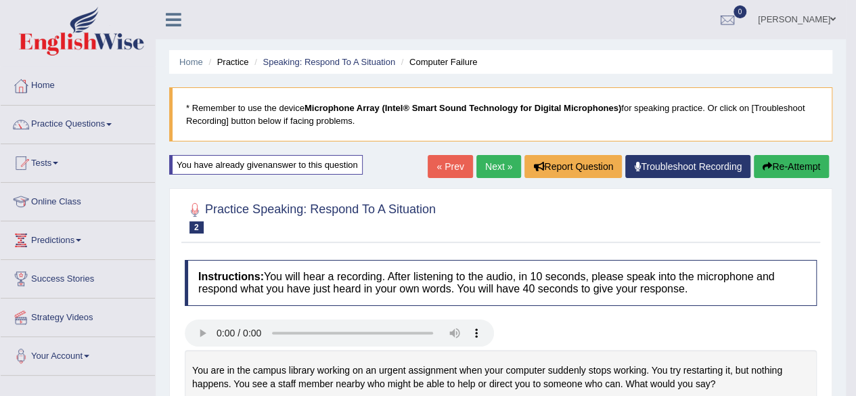
scroll to position [0, 0]
click at [83, 132] on link "Practice Questions" at bounding box center [78, 123] width 154 height 34
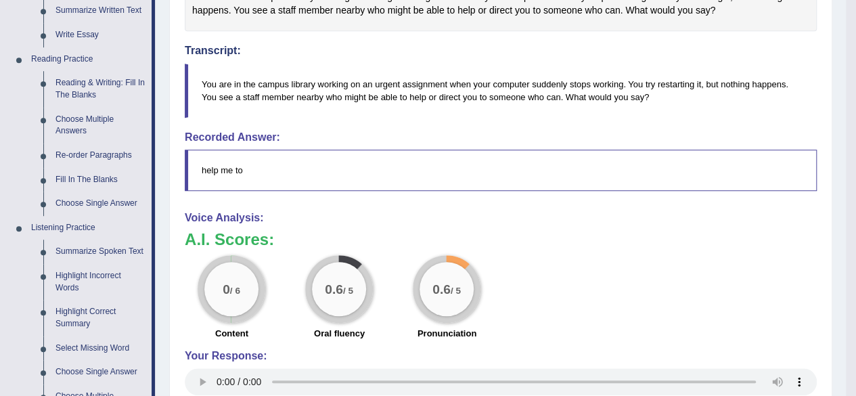
scroll to position [384, 0]
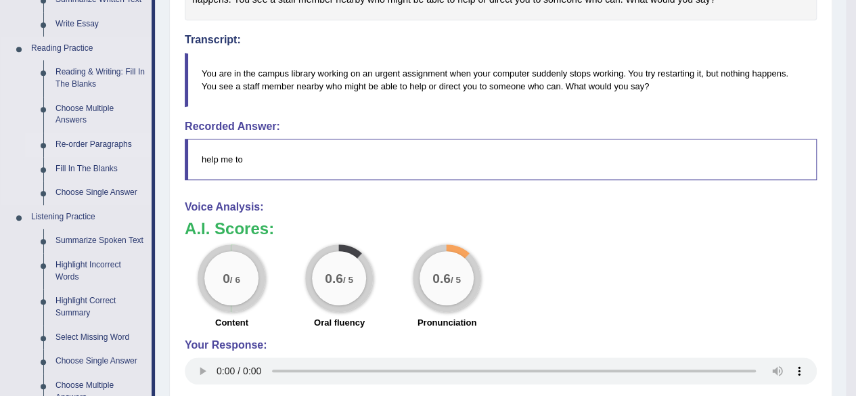
click at [81, 145] on link "Re-order Paragraphs" at bounding box center [100, 145] width 102 height 24
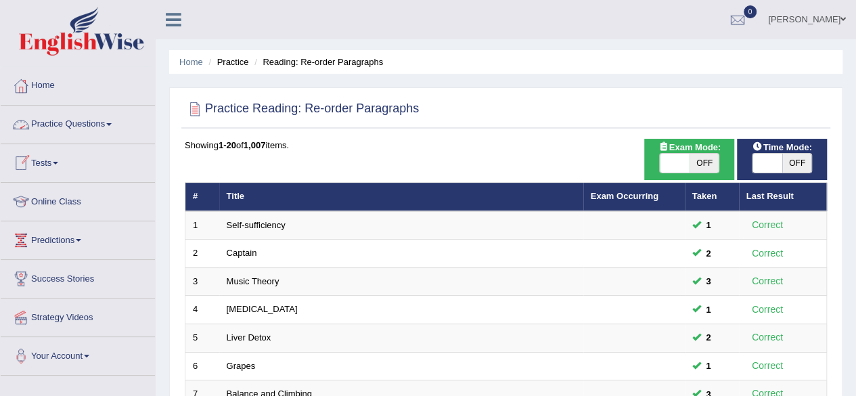
click at [96, 128] on link "Practice Questions" at bounding box center [78, 123] width 154 height 34
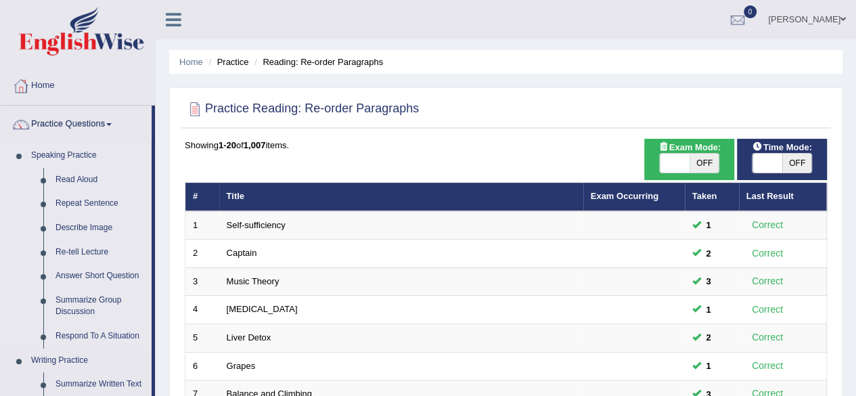
click at [91, 198] on link "Repeat Sentence" at bounding box center [100, 203] width 102 height 24
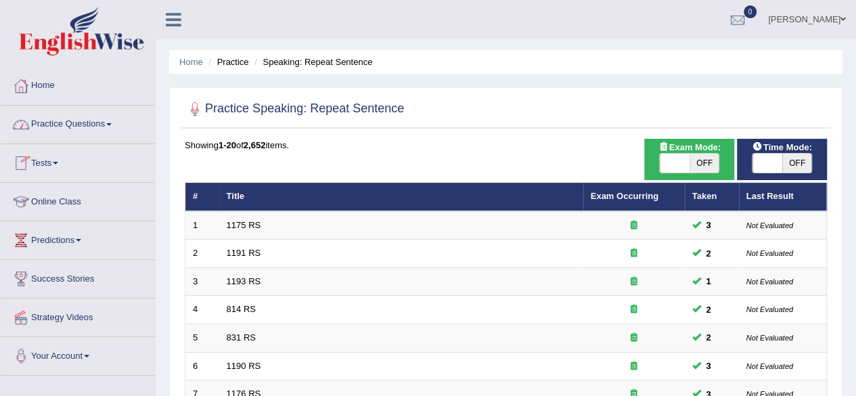
click at [80, 131] on link "Practice Questions" at bounding box center [78, 123] width 154 height 34
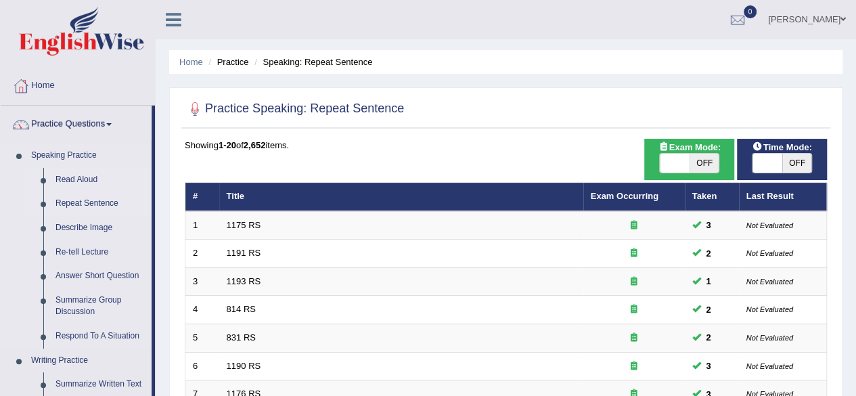
click at [84, 175] on link "Read Aloud" at bounding box center [100, 180] width 102 height 24
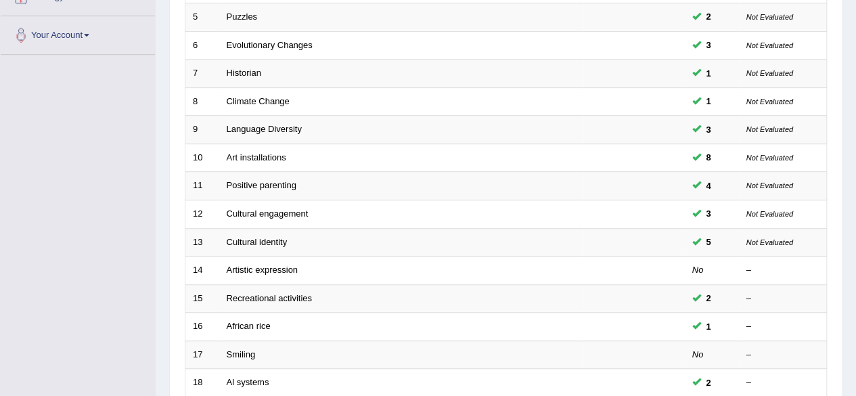
scroll to position [323, 0]
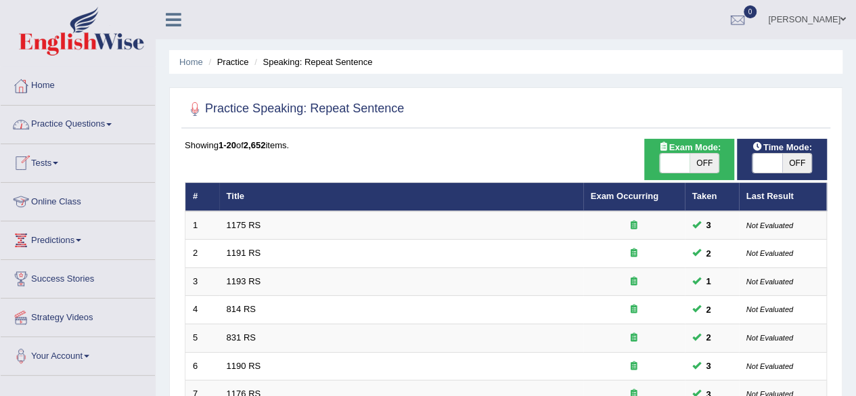
click at [72, 202] on link "Online Class" at bounding box center [78, 200] width 154 height 34
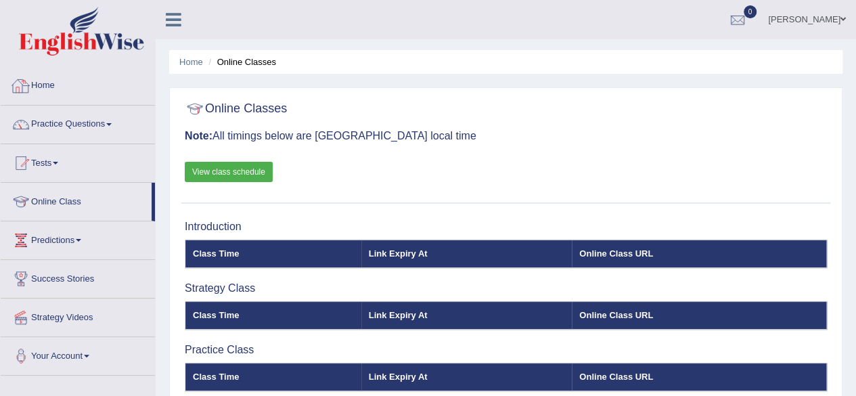
click at [64, 85] on link "Home" at bounding box center [78, 84] width 154 height 34
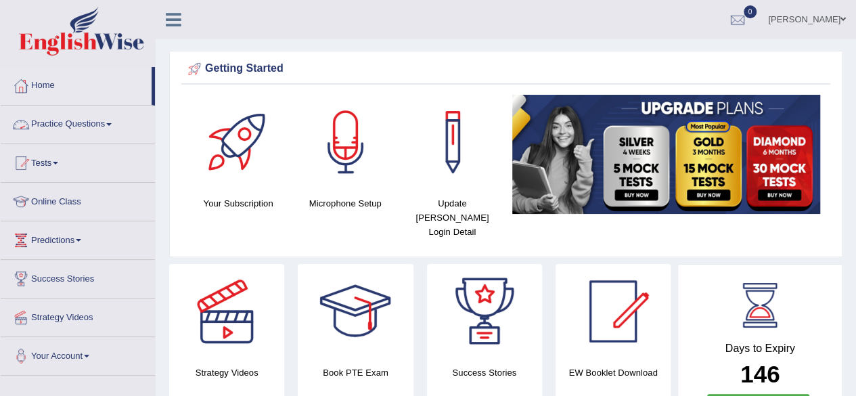
click at [80, 120] on link "Practice Questions" at bounding box center [78, 123] width 154 height 34
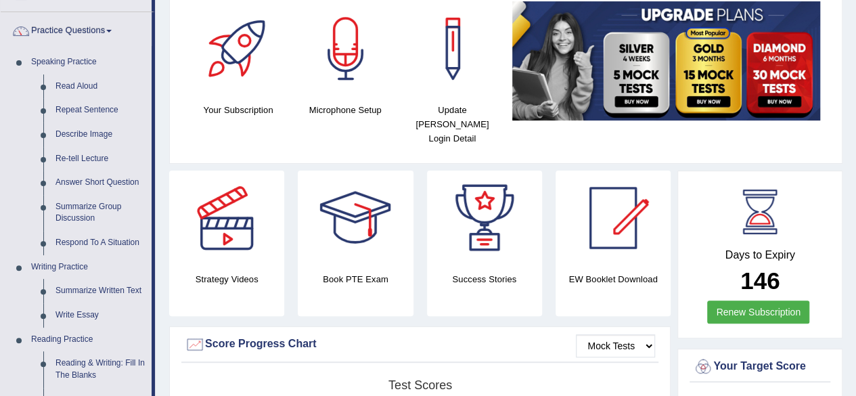
scroll to position [77, 0]
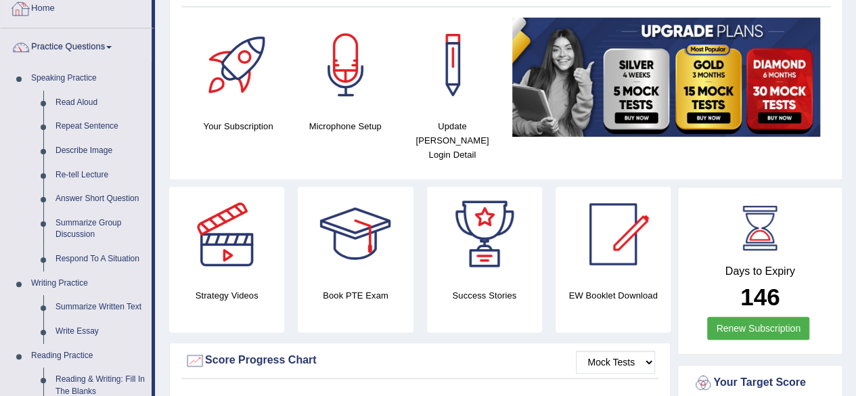
click at [37, 5] on link "Home" at bounding box center [76, 7] width 151 height 34
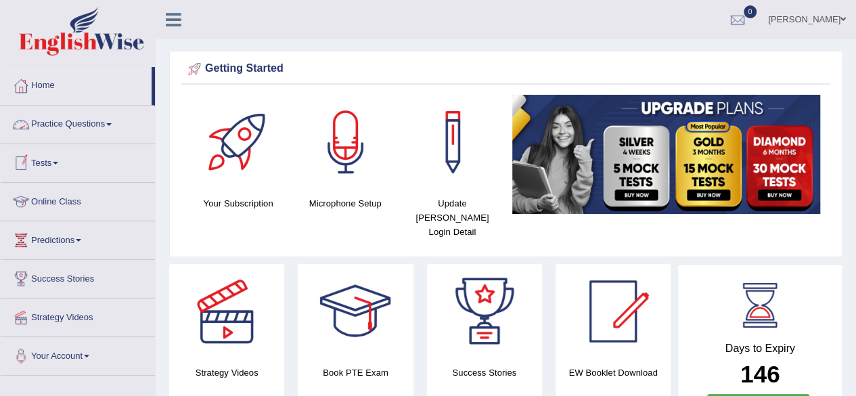
click at [76, 197] on link "Online Class" at bounding box center [78, 200] width 154 height 34
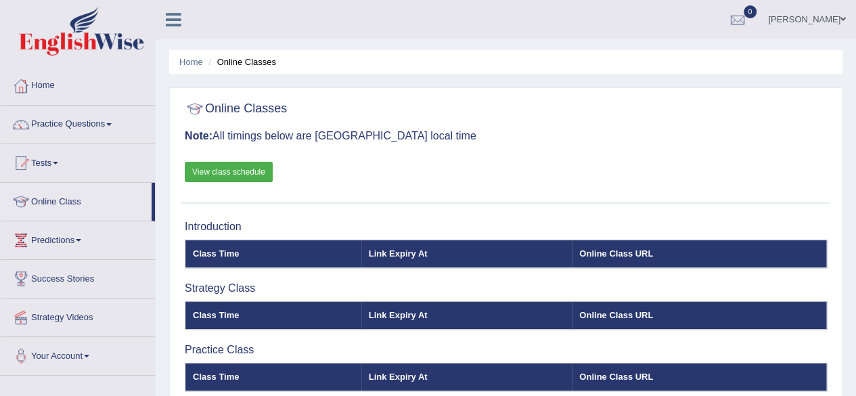
click at [218, 173] on link "View class schedule" at bounding box center [229, 172] width 88 height 20
click at [68, 120] on link "Practice Questions" at bounding box center [78, 123] width 154 height 34
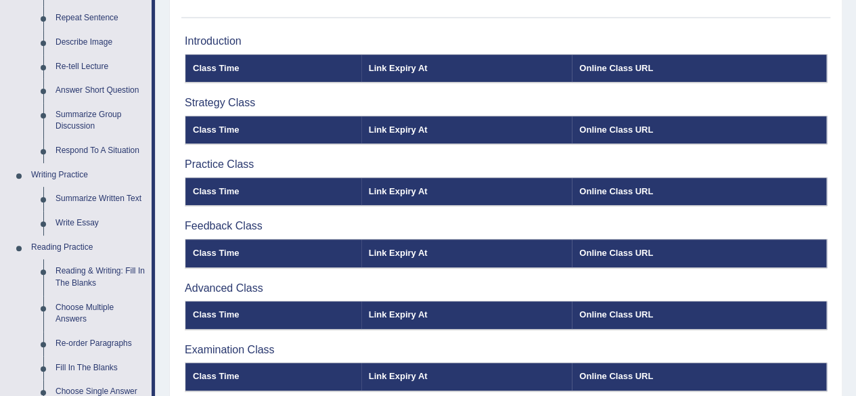
scroll to position [179, 0]
